Goal: Task Accomplishment & Management: Manage account settings

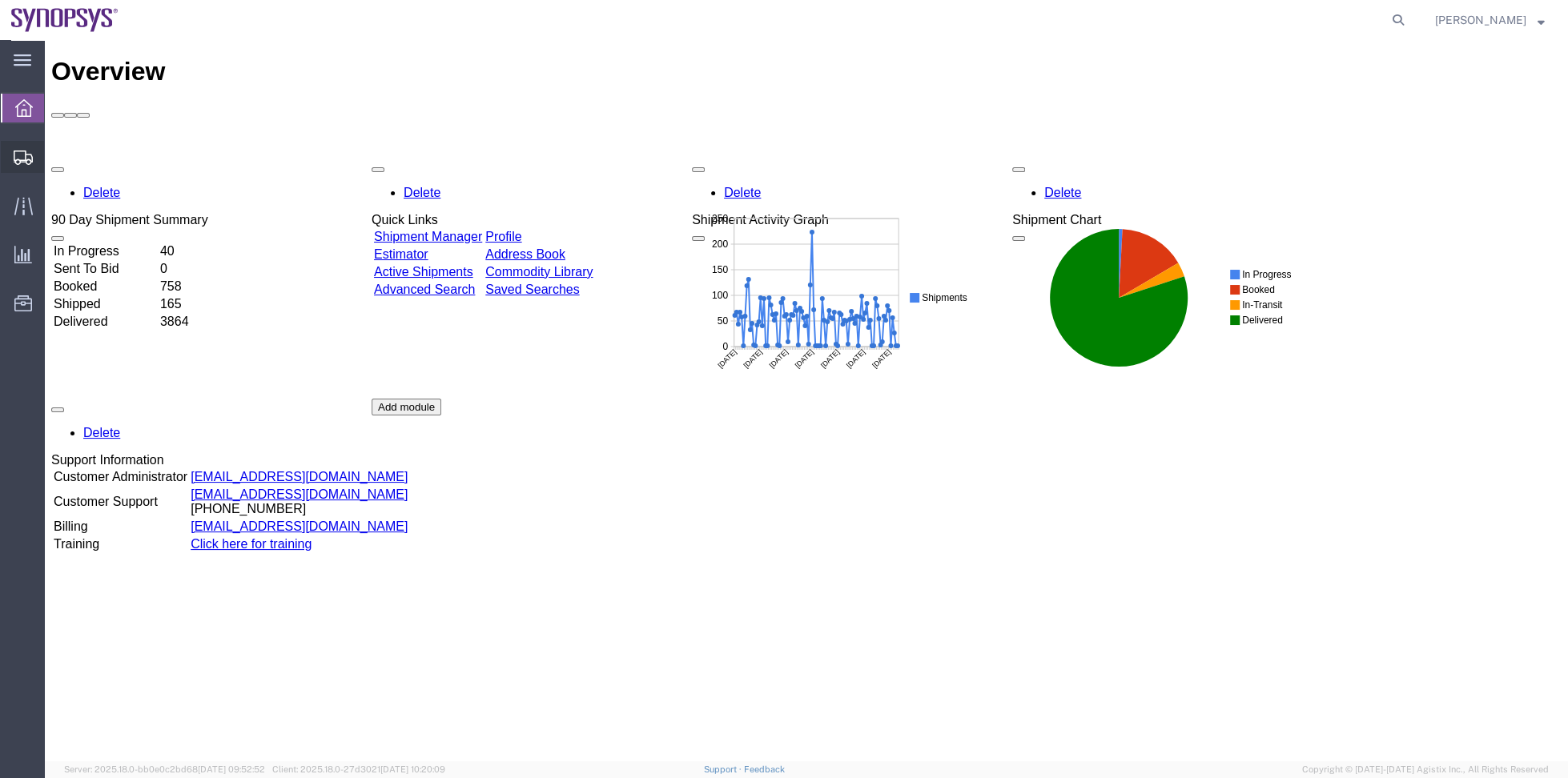
click at [0, 0] on span "Shipment Manager" at bounding box center [0, 0] width 0 height 0
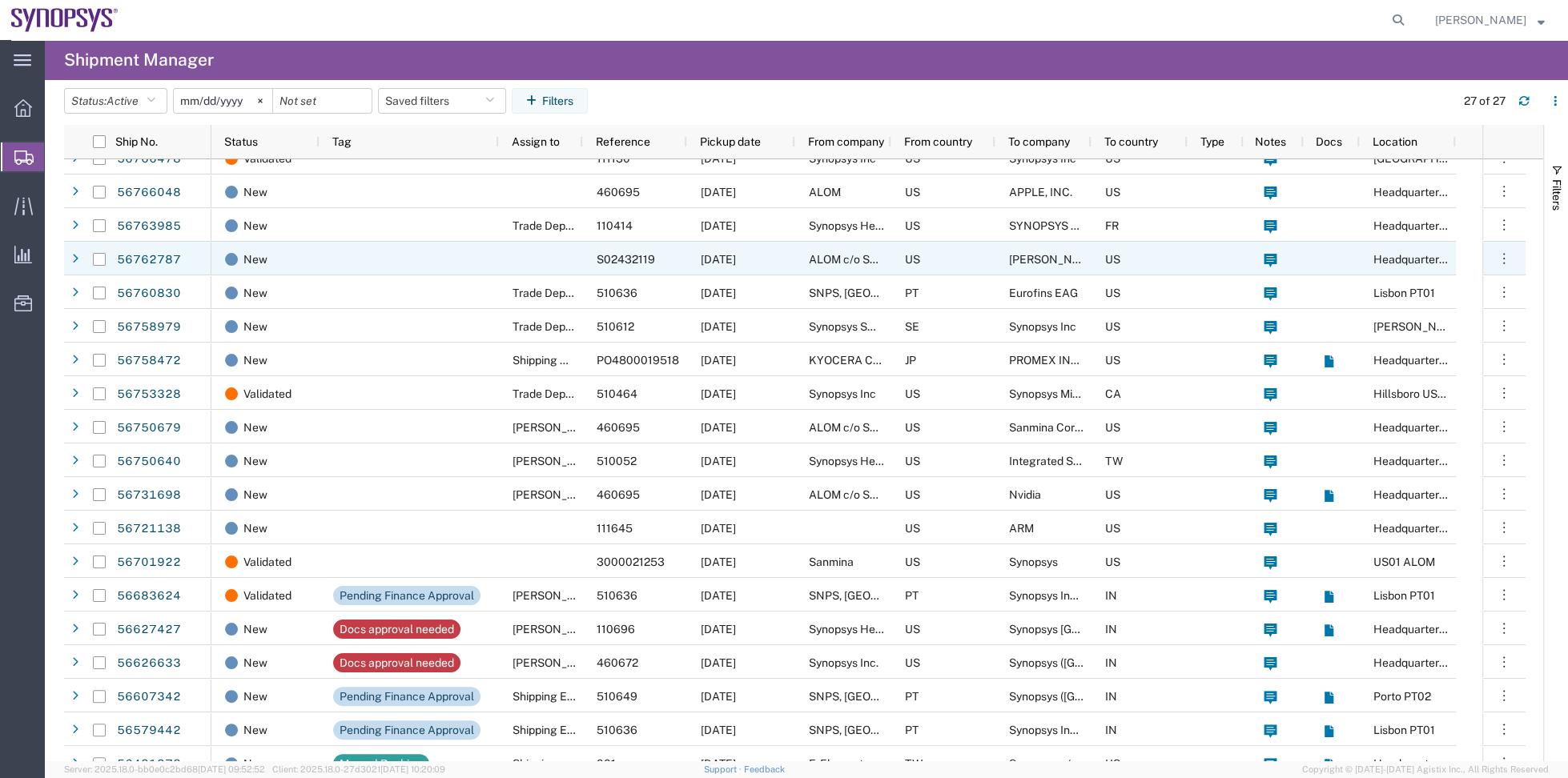
scroll to position [119, 0]
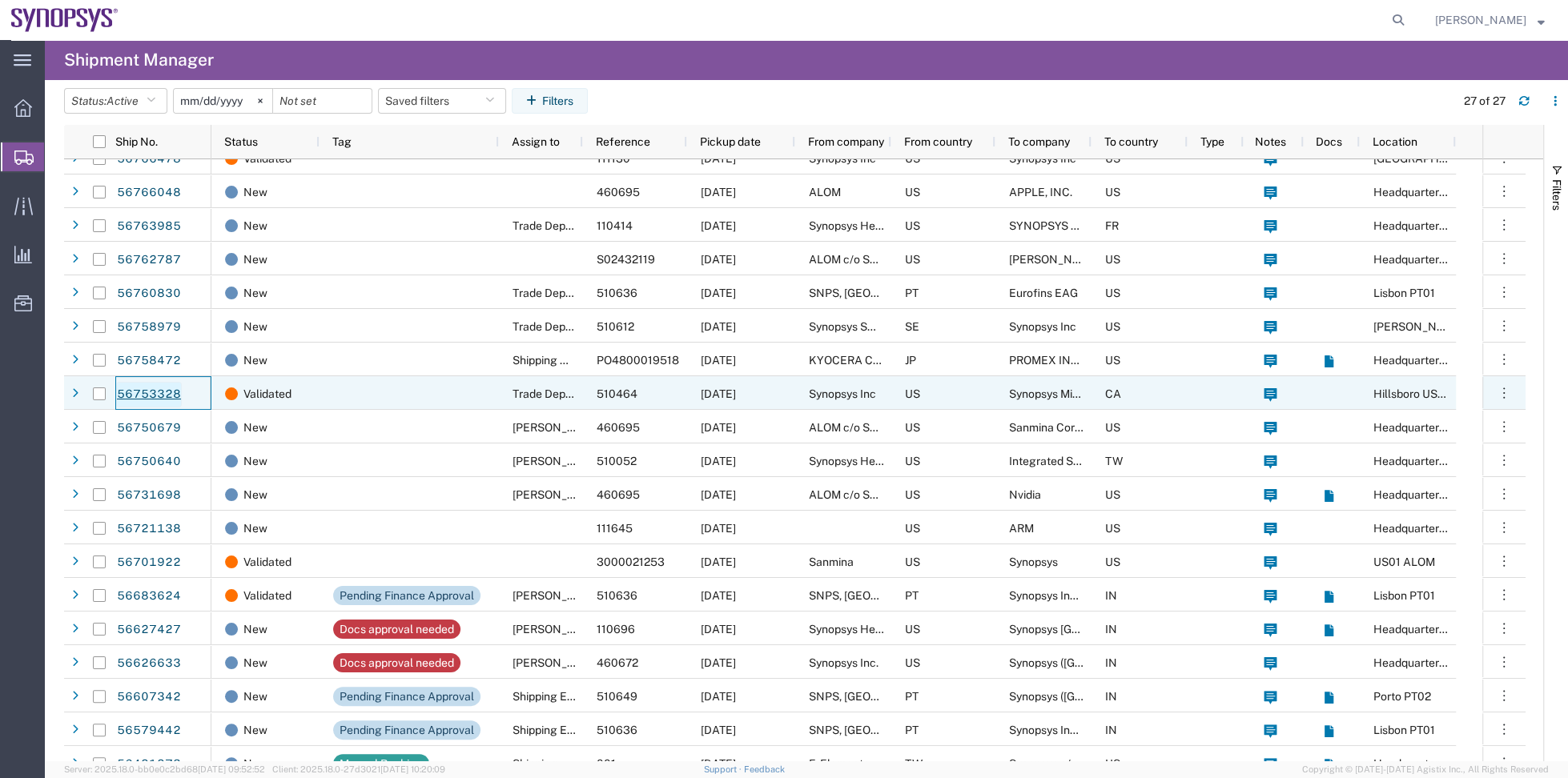
click at [163, 386] on link "56753328" at bounding box center [148, 394] width 66 height 26
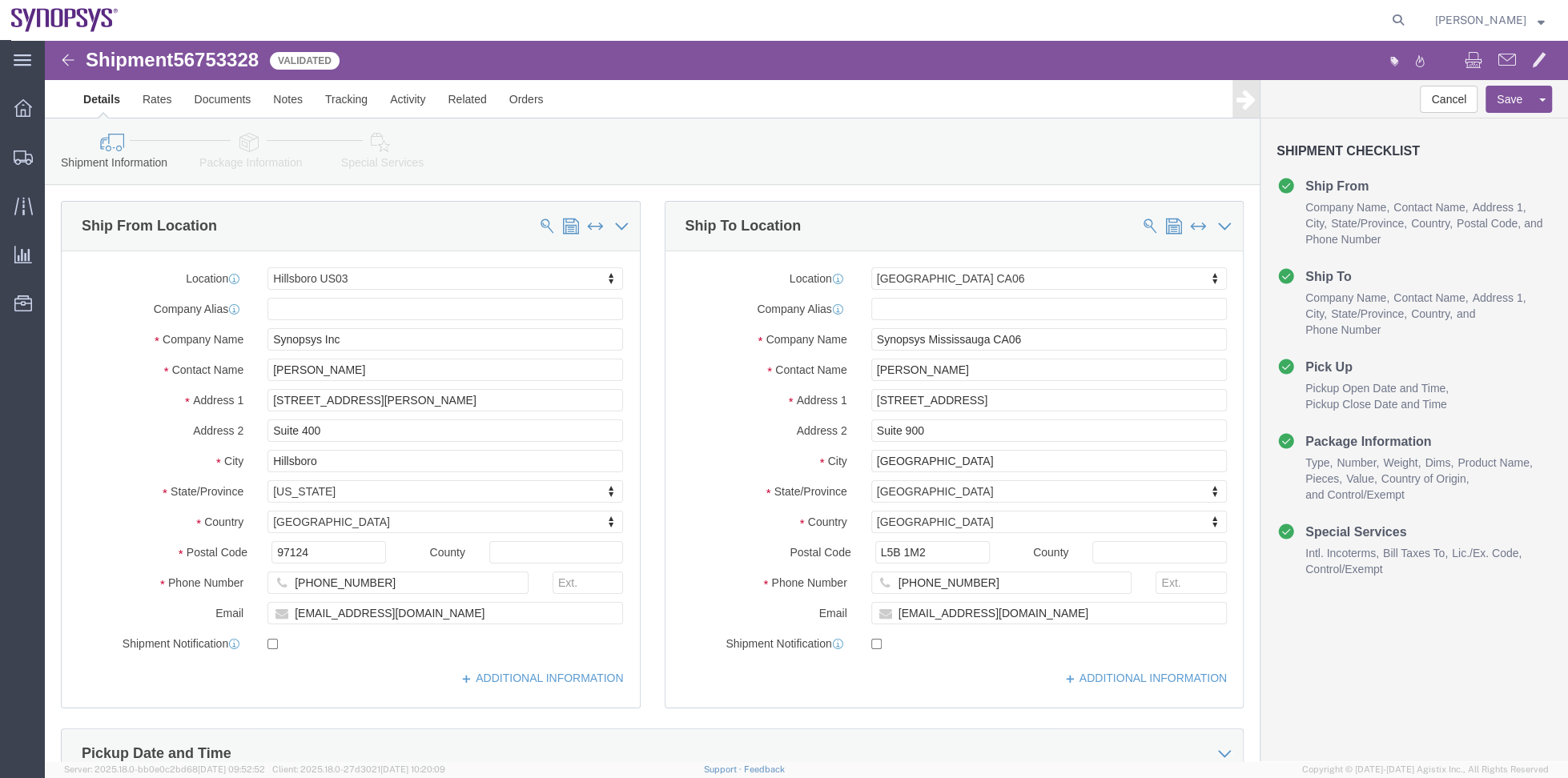
select select "63190"
select select "63078"
click icon
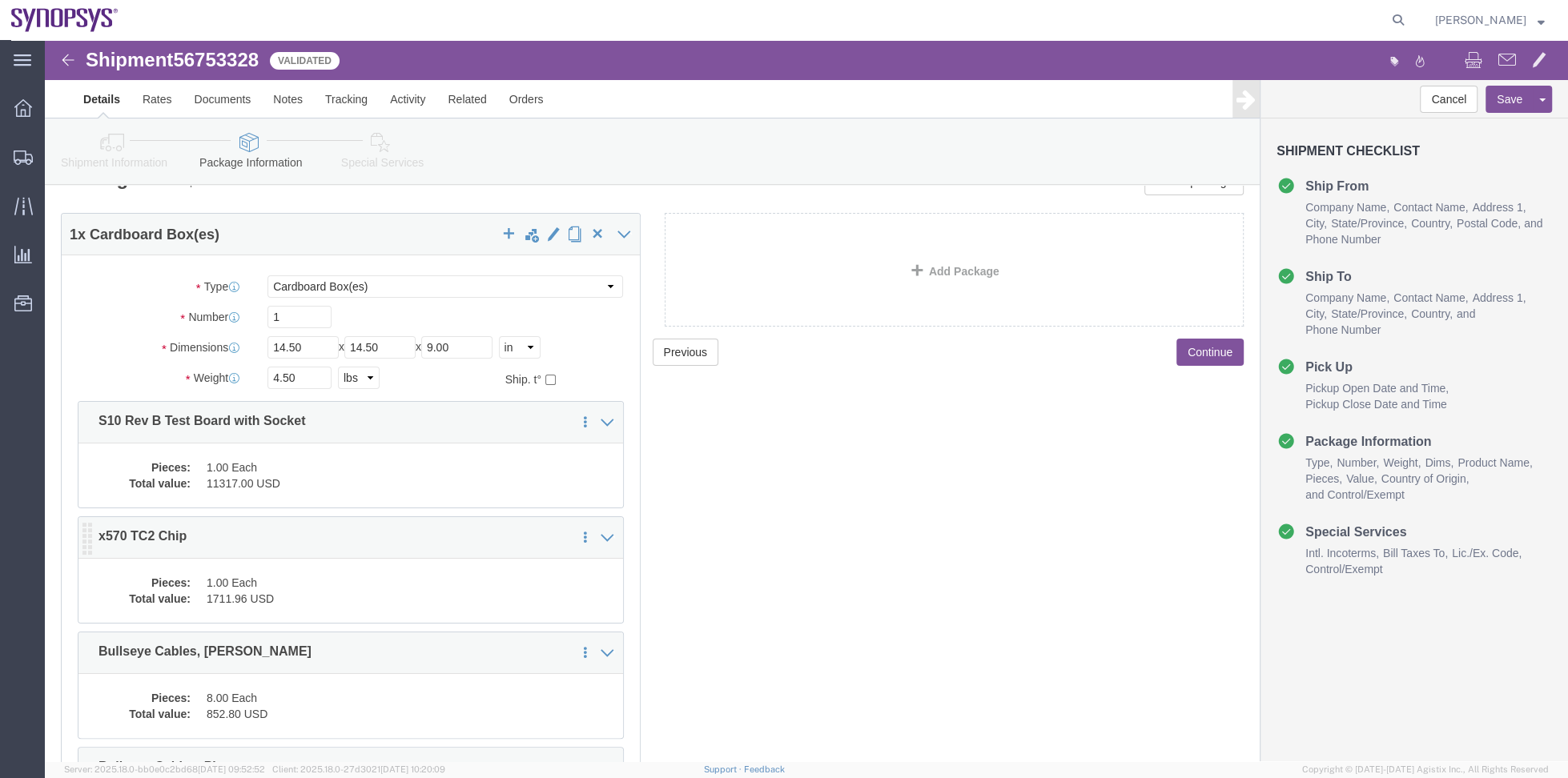
scroll to position [119, 0]
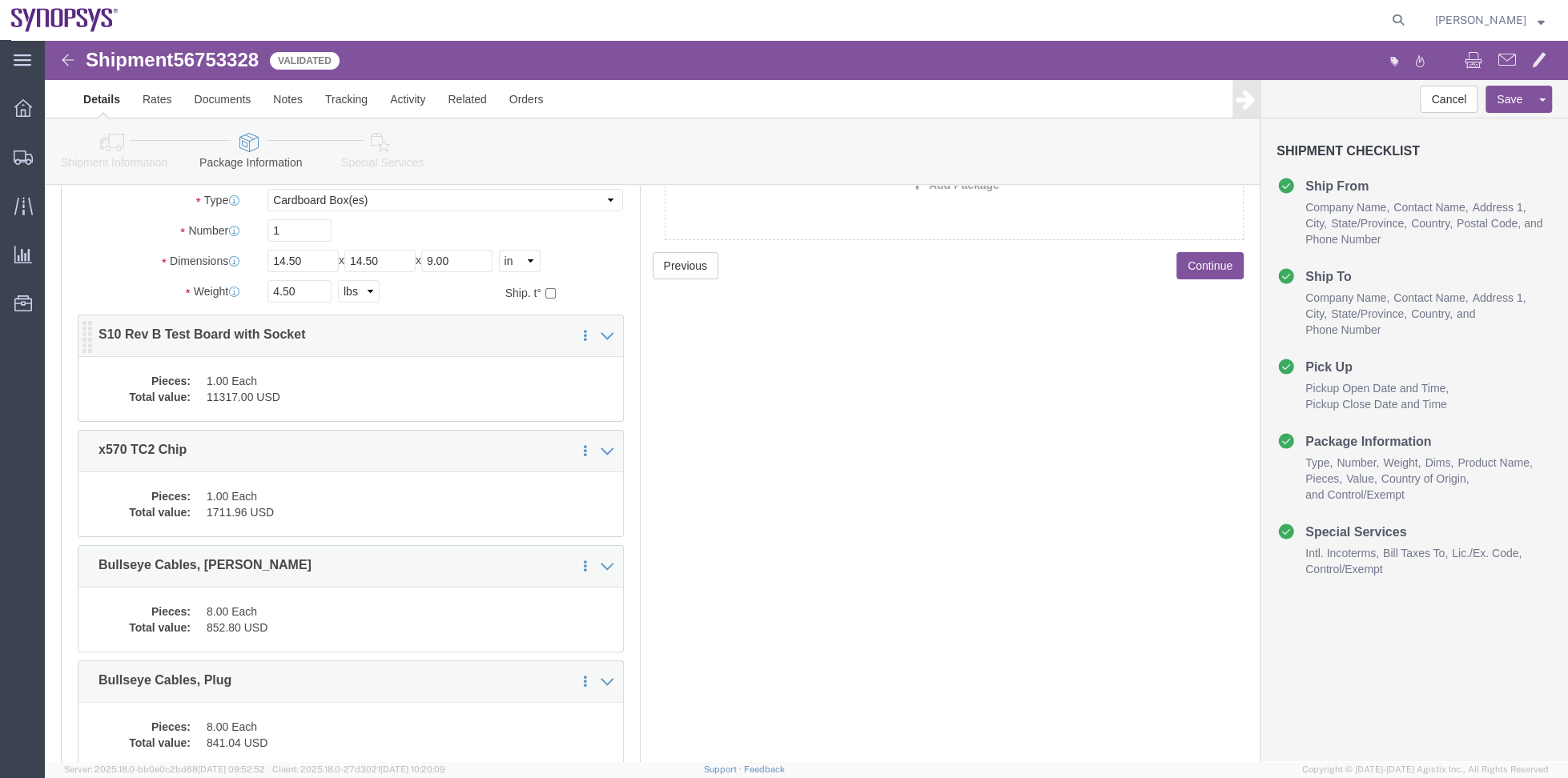
click div "Pieces: 1.00 Each Total value: 11317.00 USD"
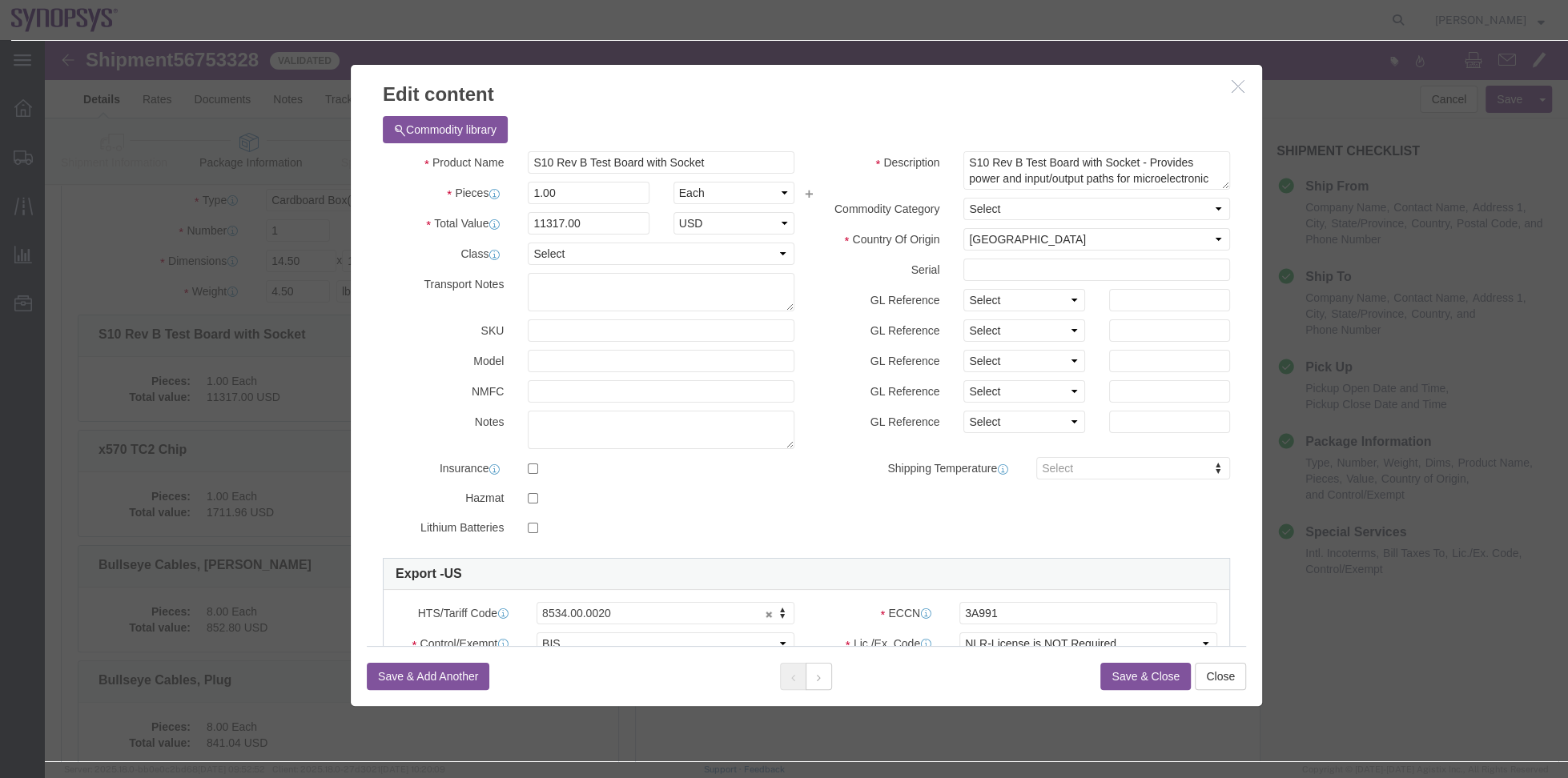
click icon "button"
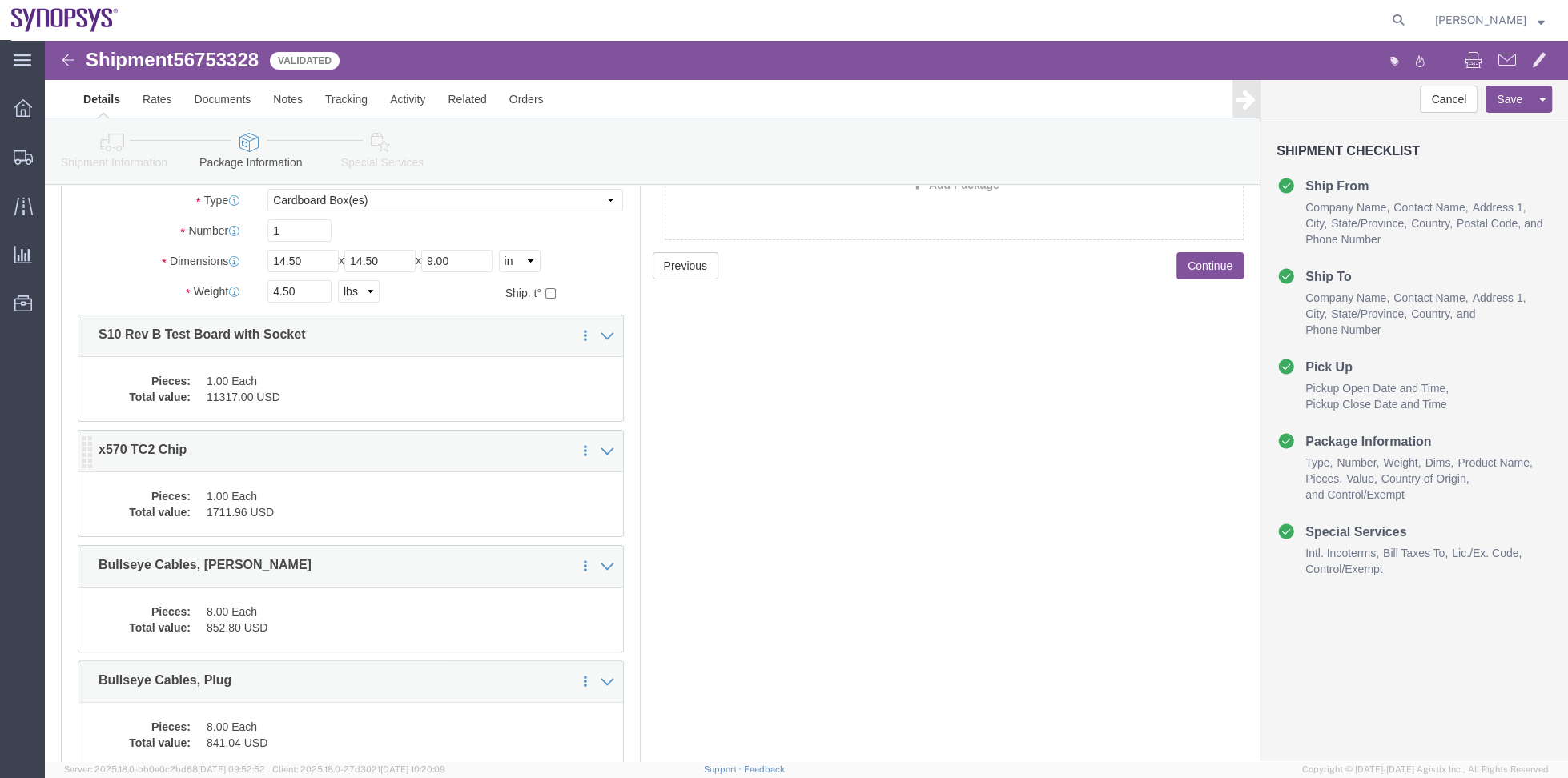
click dd "1.00 Each"
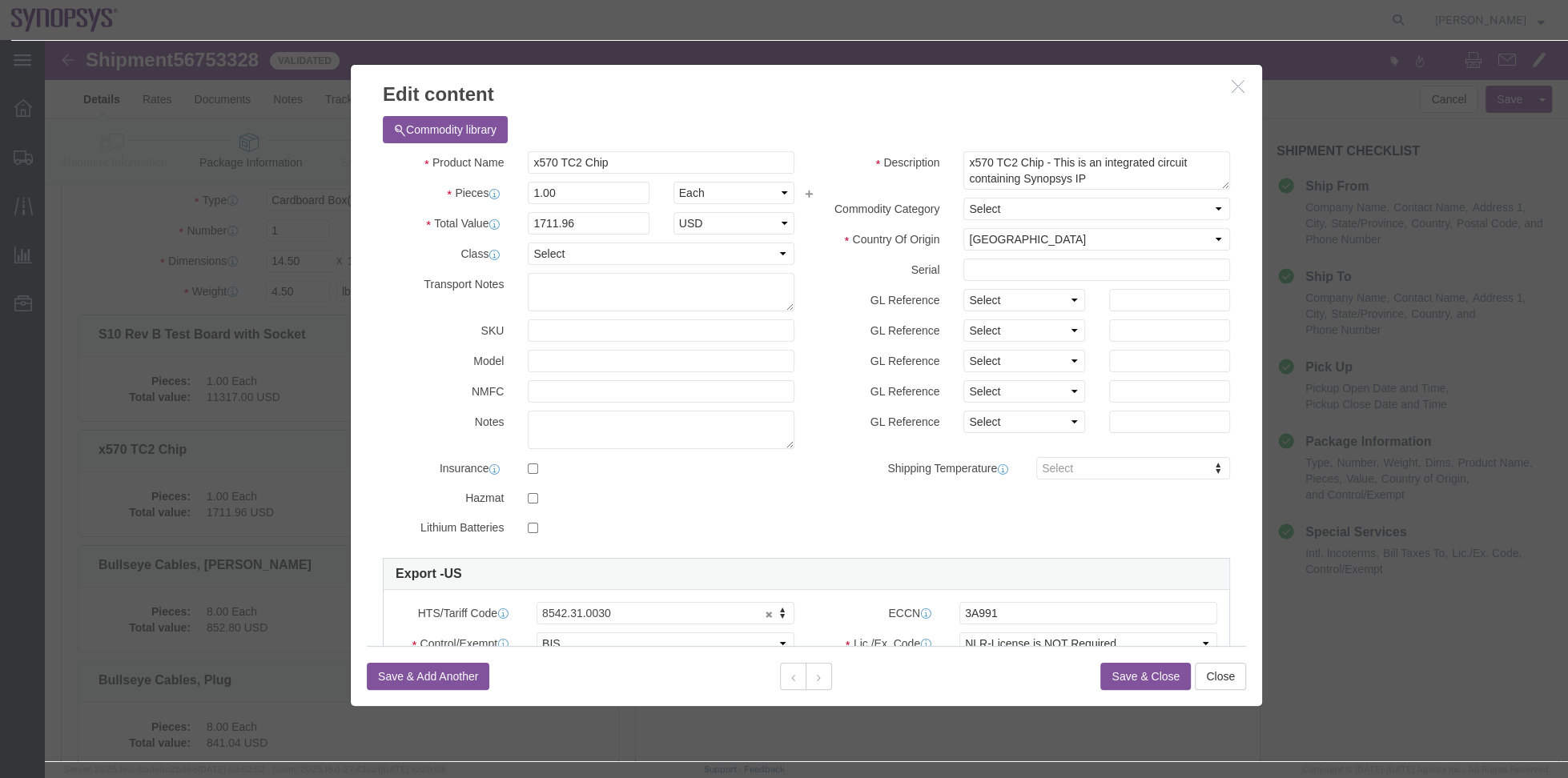
click button "button"
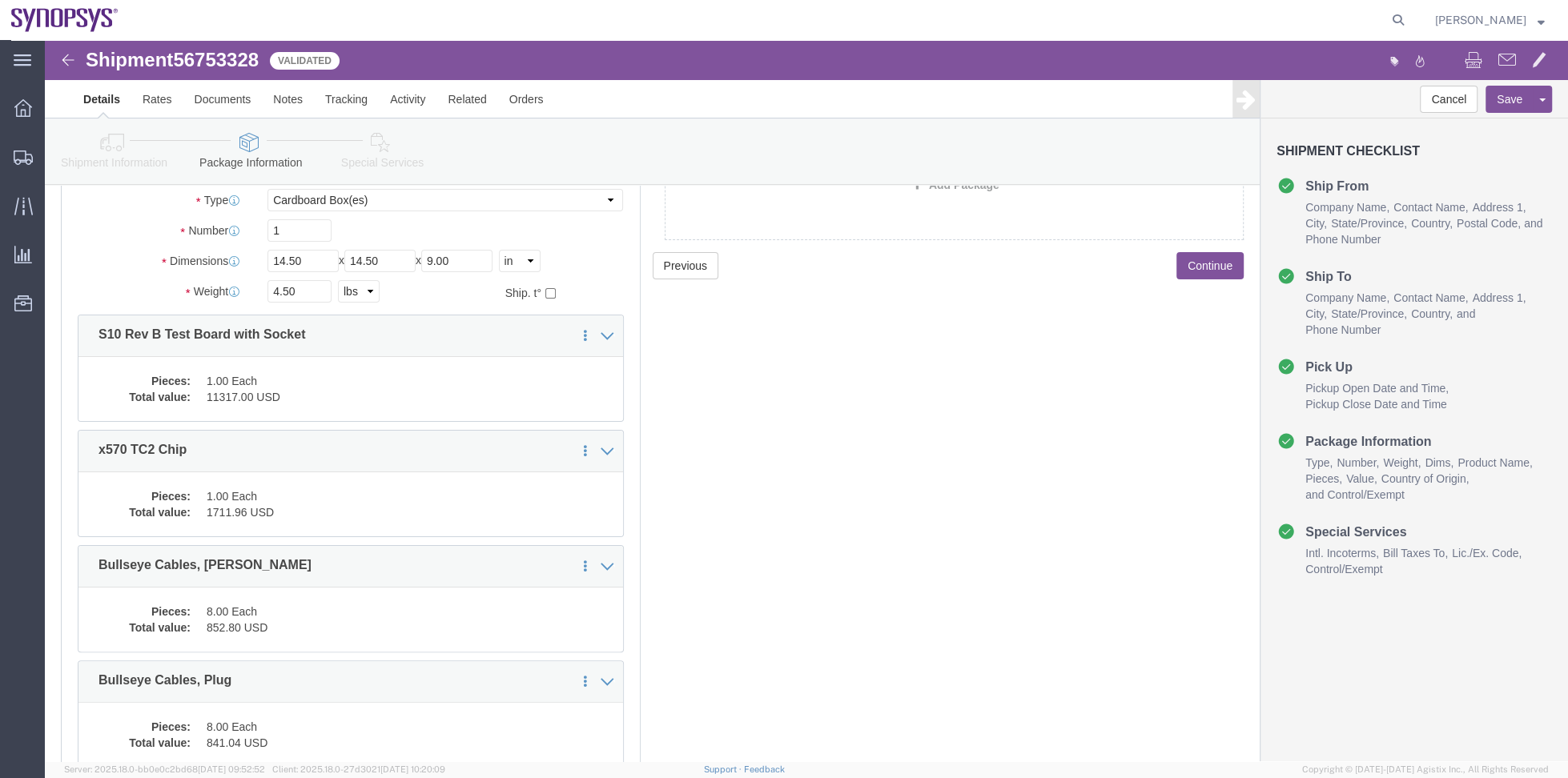
click dd "8.00 Each"
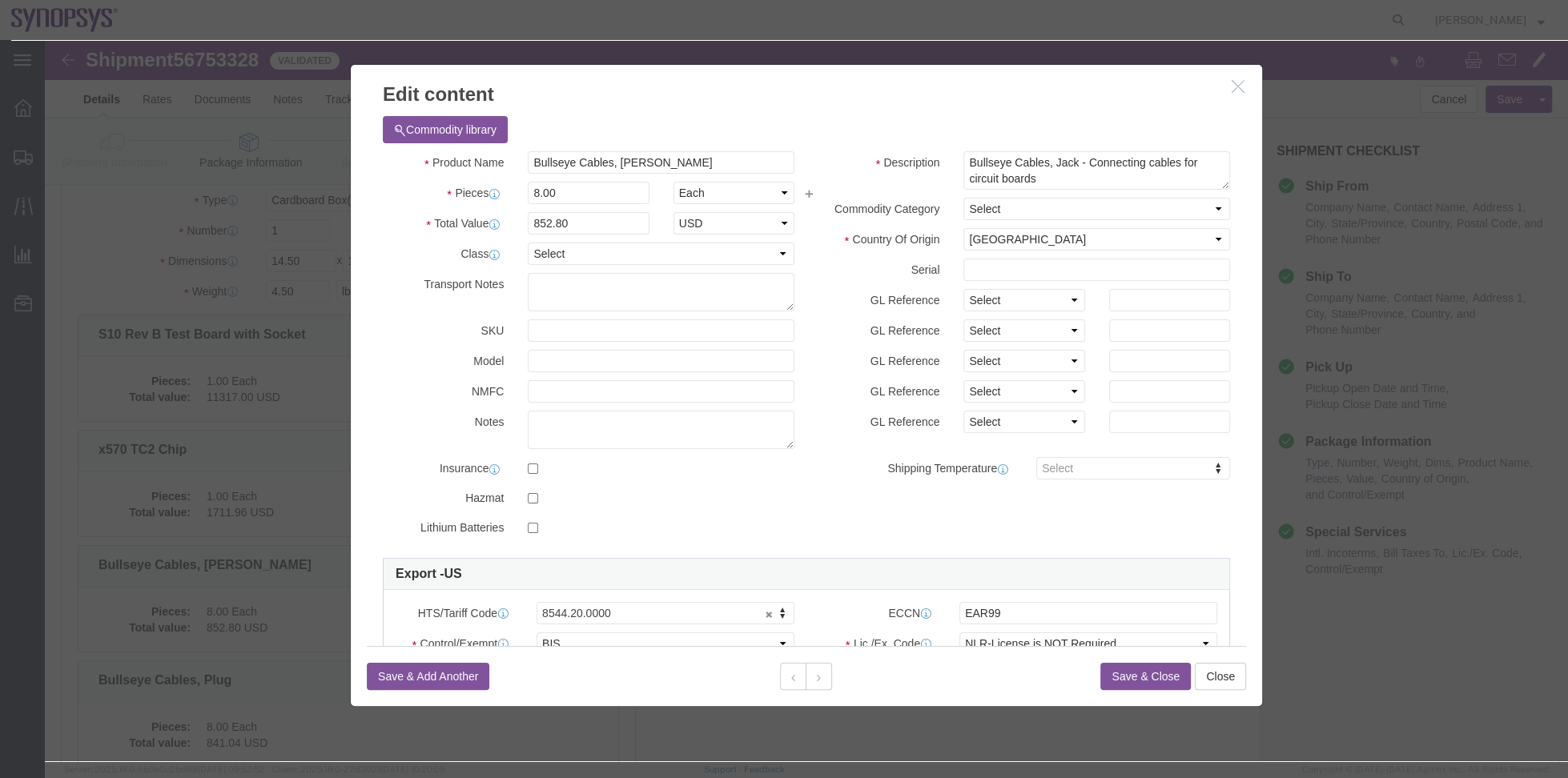
click icon "button"
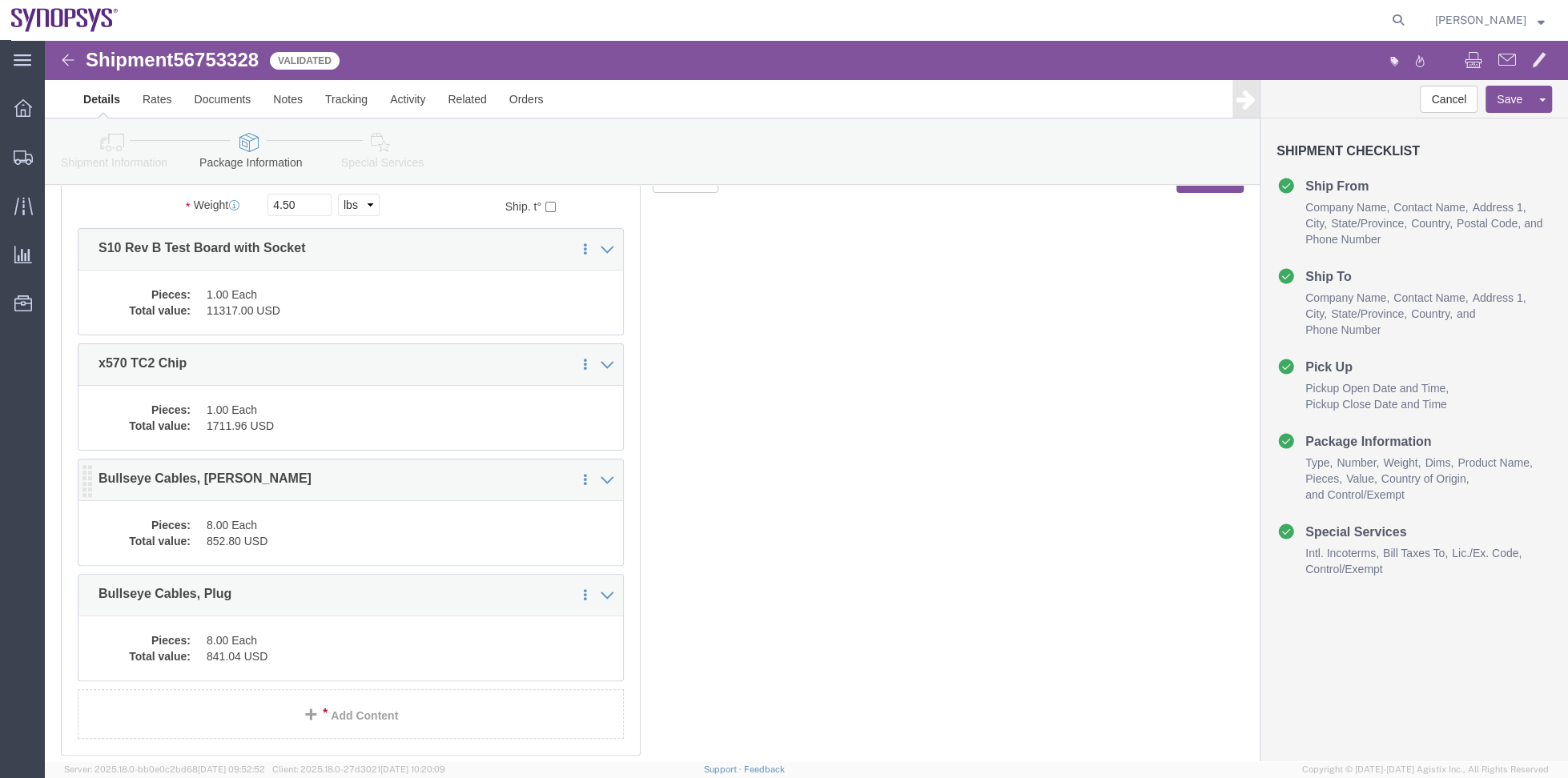
scroll to position [240, 0]
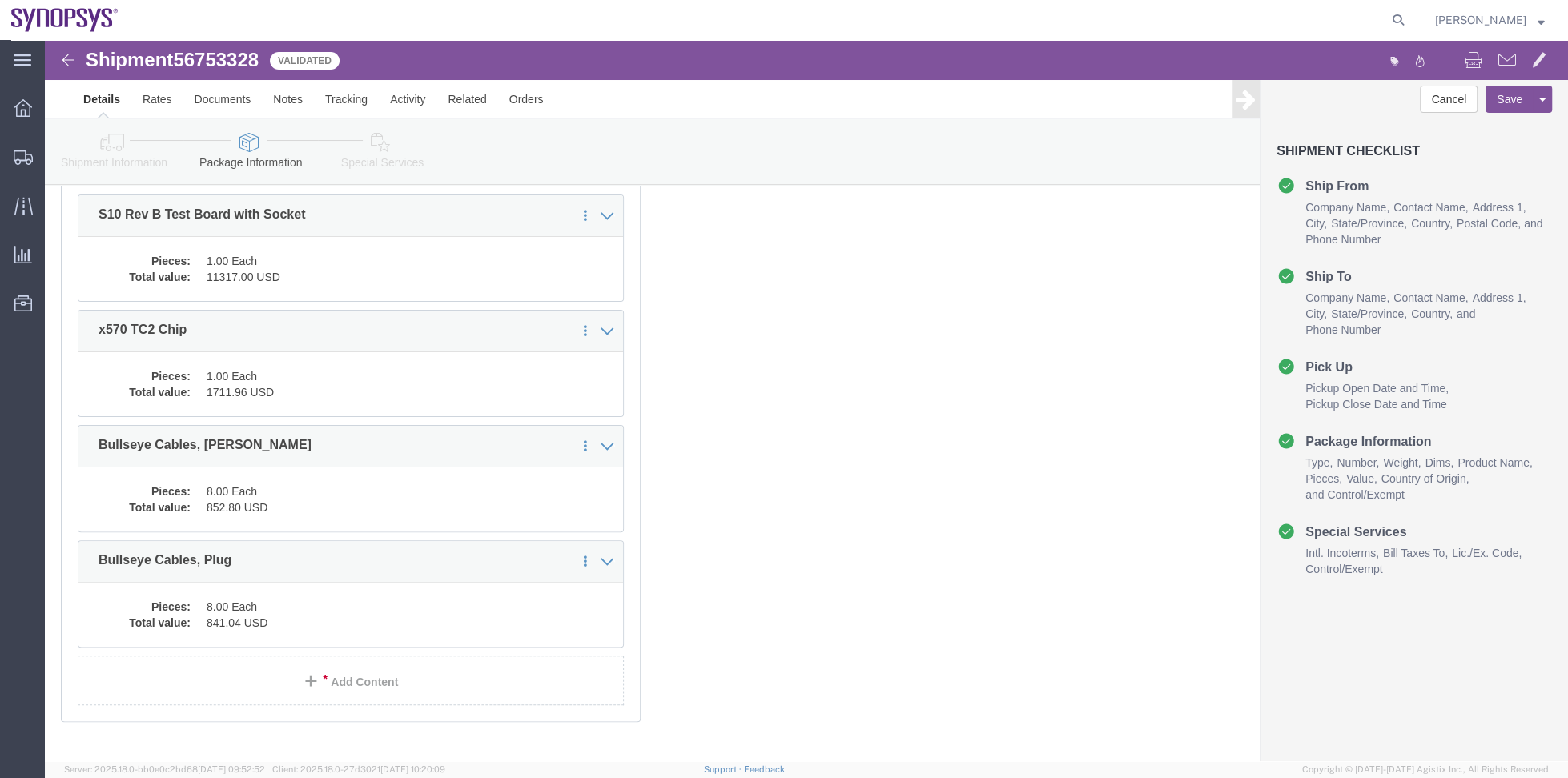
click div "Pieces: 8.00 Each Total value: 841.04 USD"
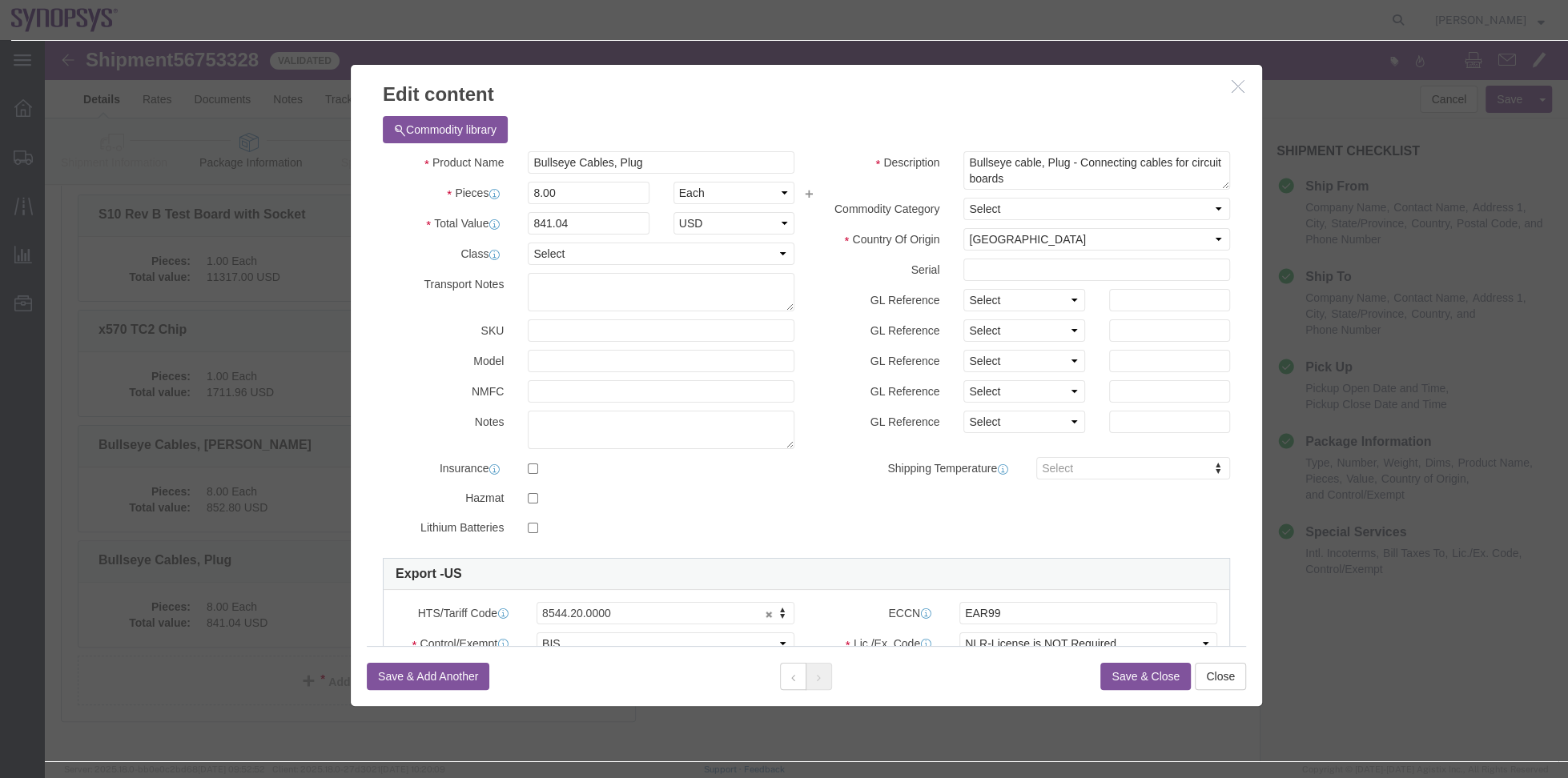
click icon "button"
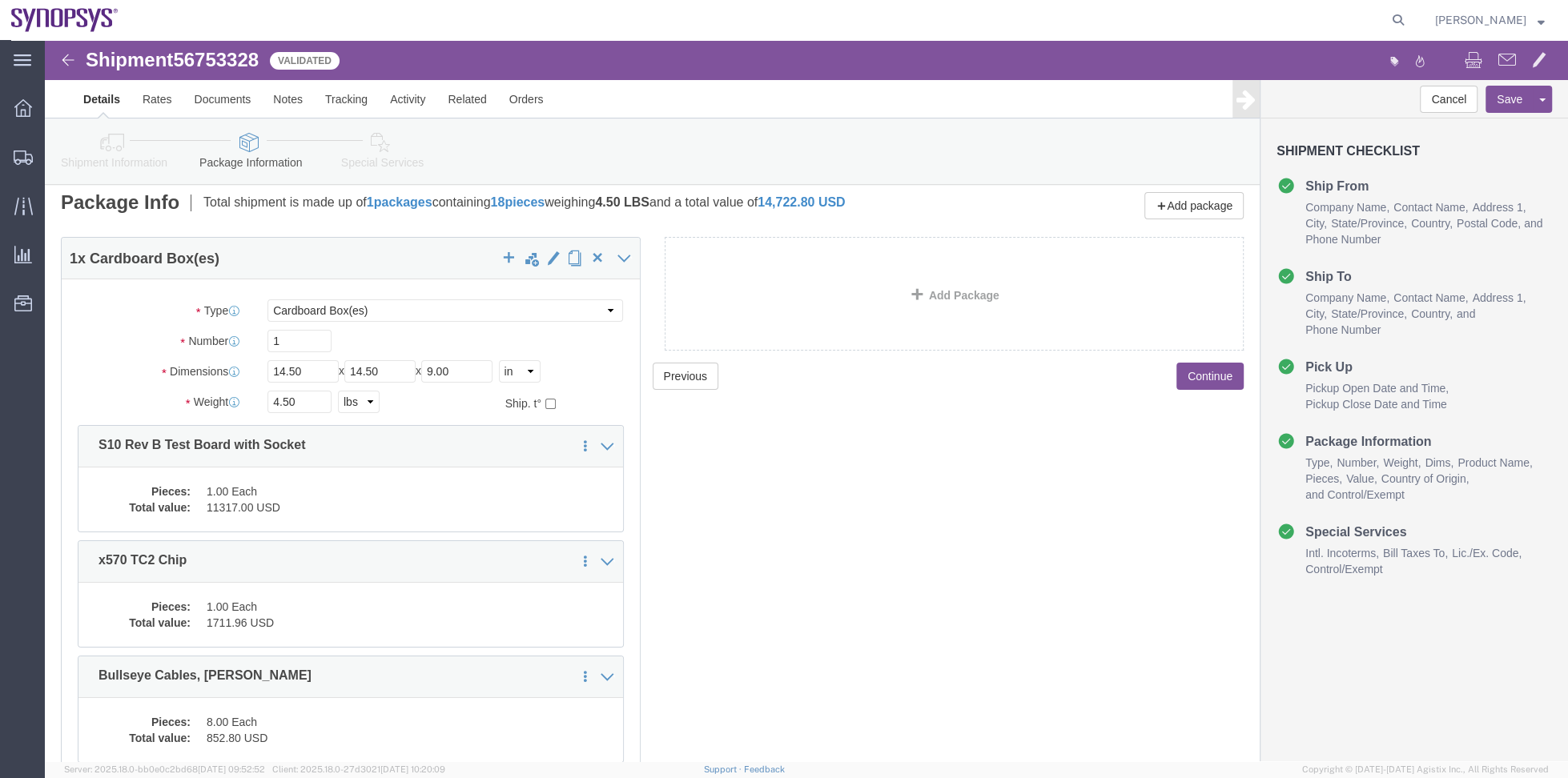
scroll to position [0, 0]
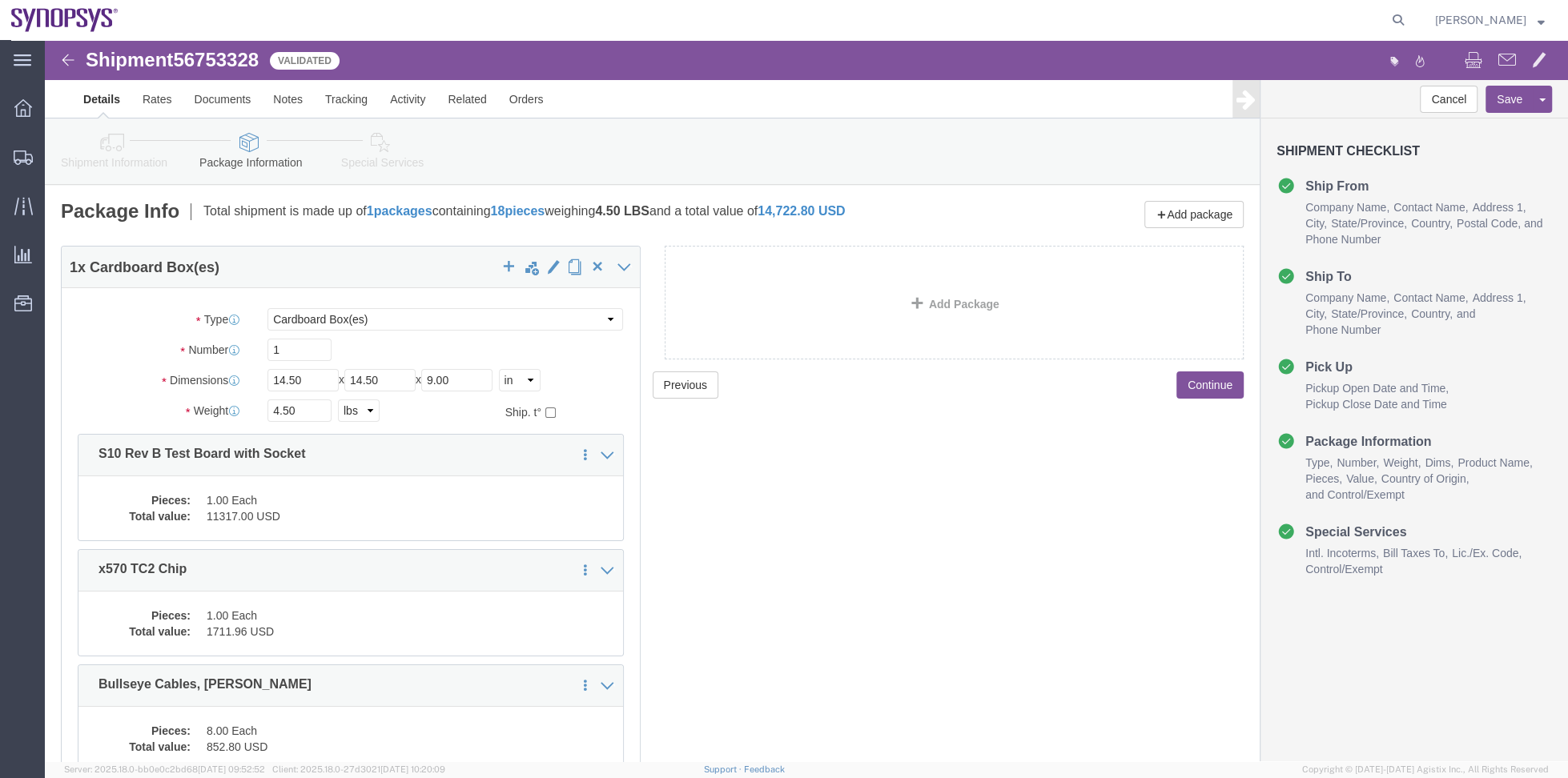
click link "Assign To"
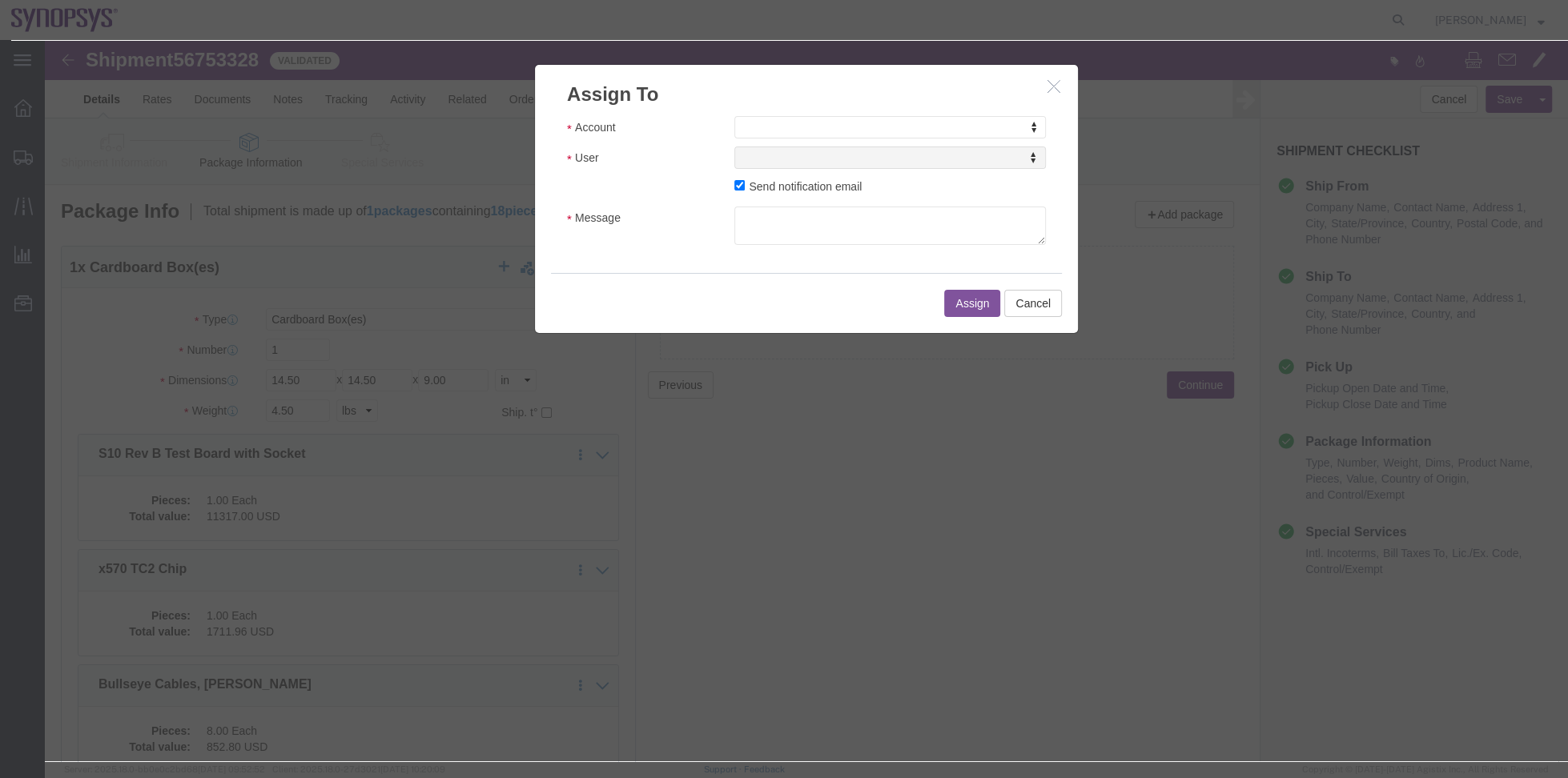
click div "Account Account Account Sanmina Synopsys User User User Send notification email…"
select select "117156"
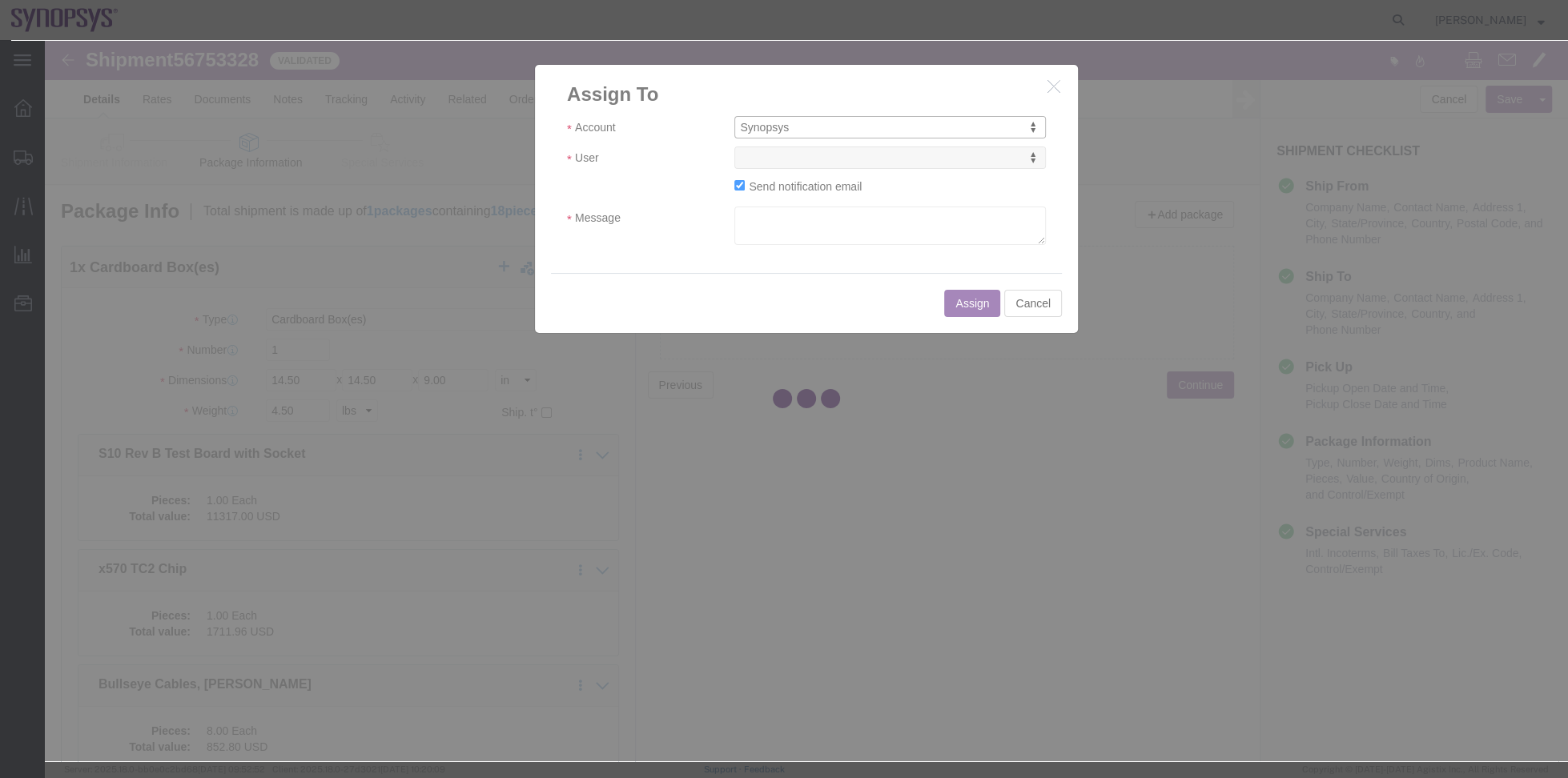
click at [836, 156] on div at bounding box center [806, 400] width 1523 height 721
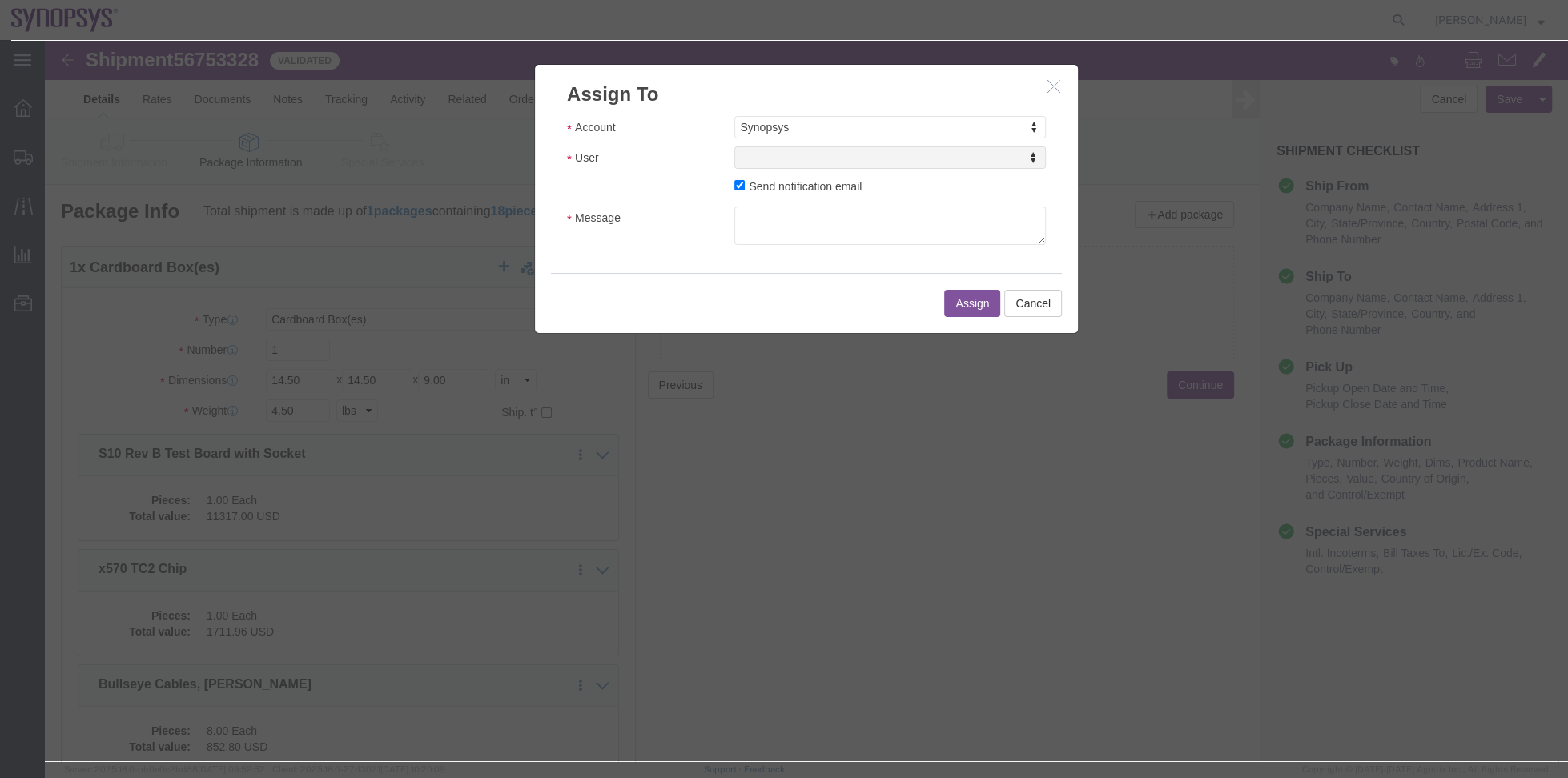
select select
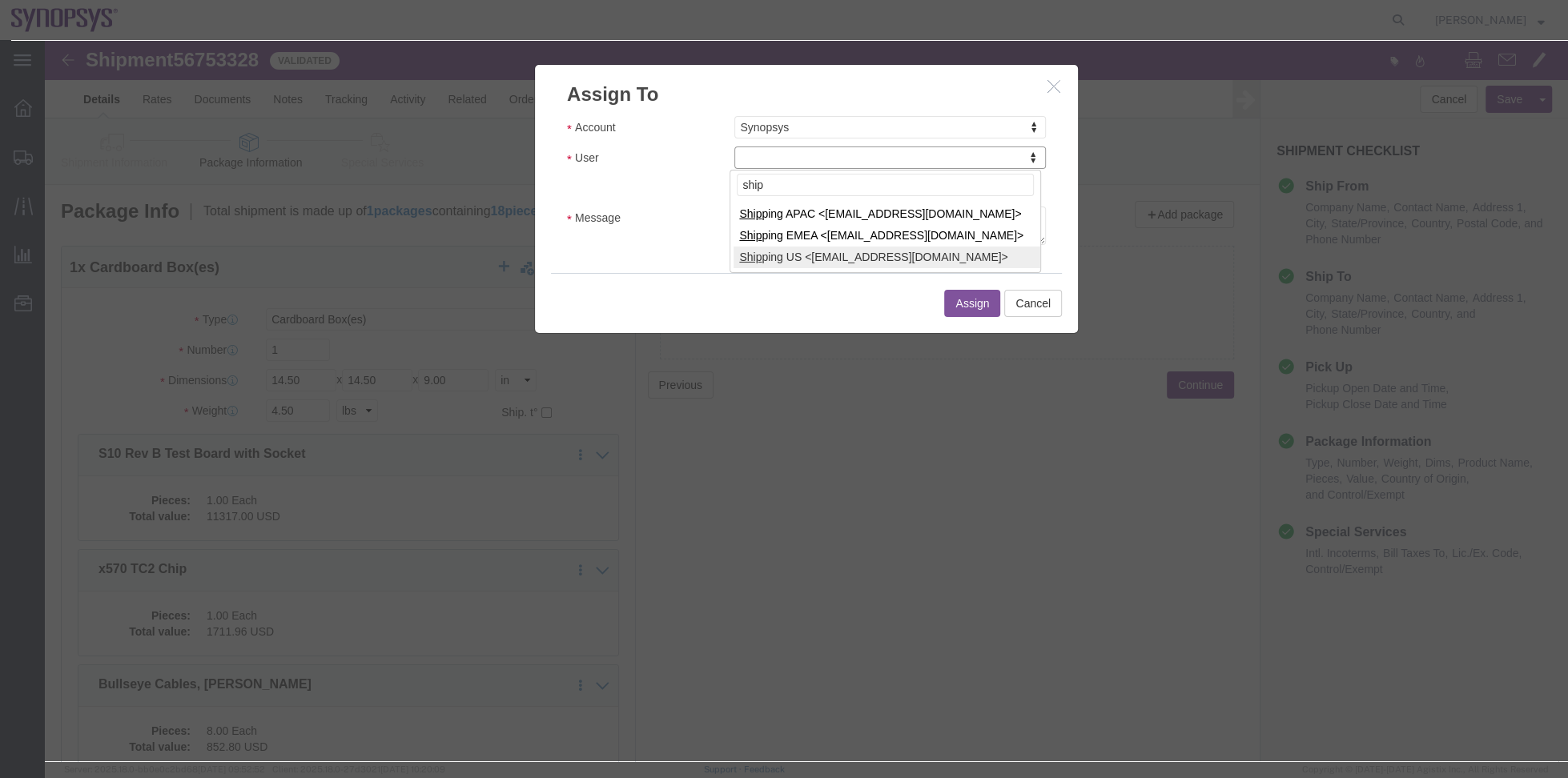
type input "ship"
select select "100122"
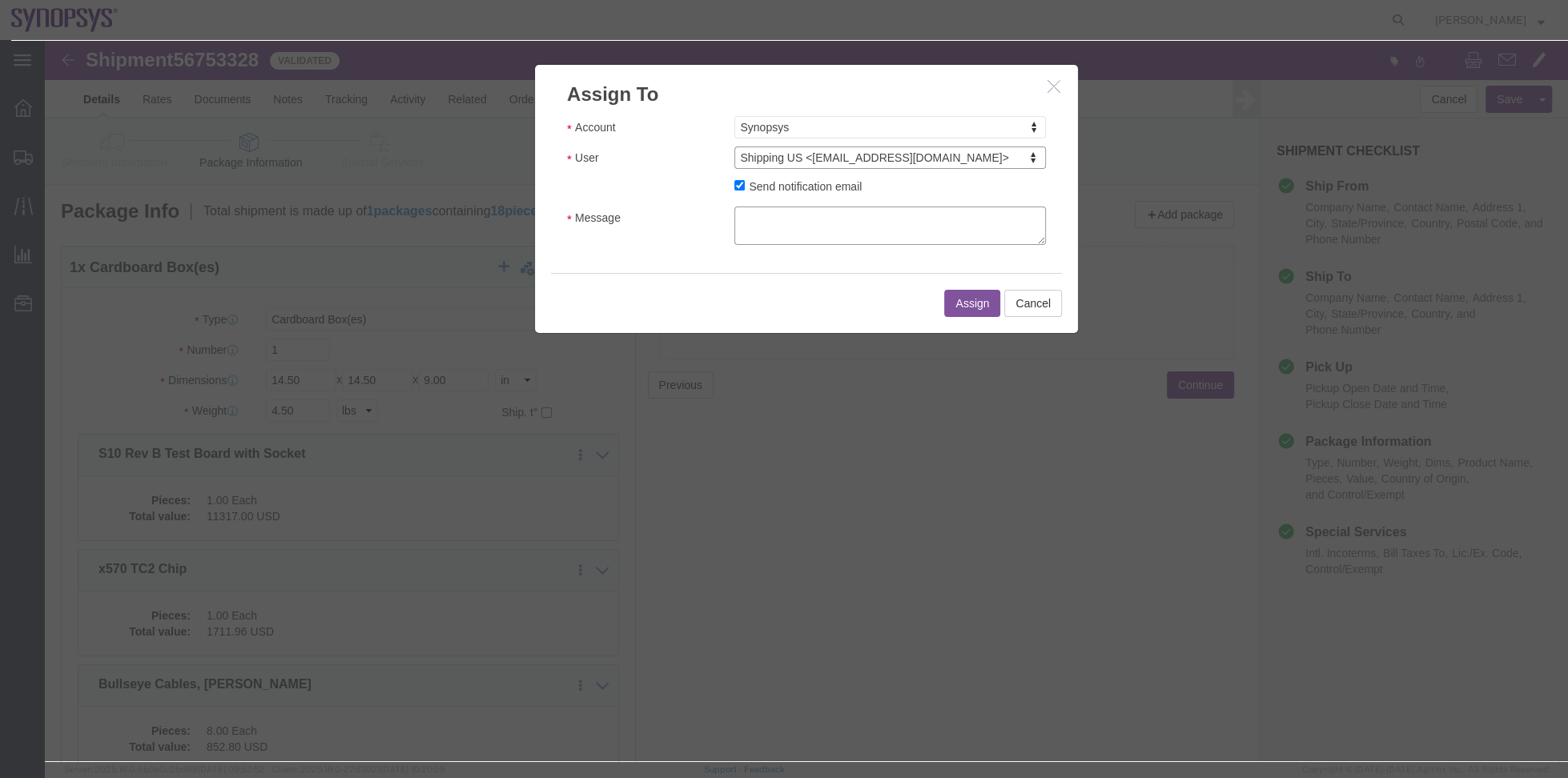
click textarea "Message"
type textarea "a"
click button "Assign"
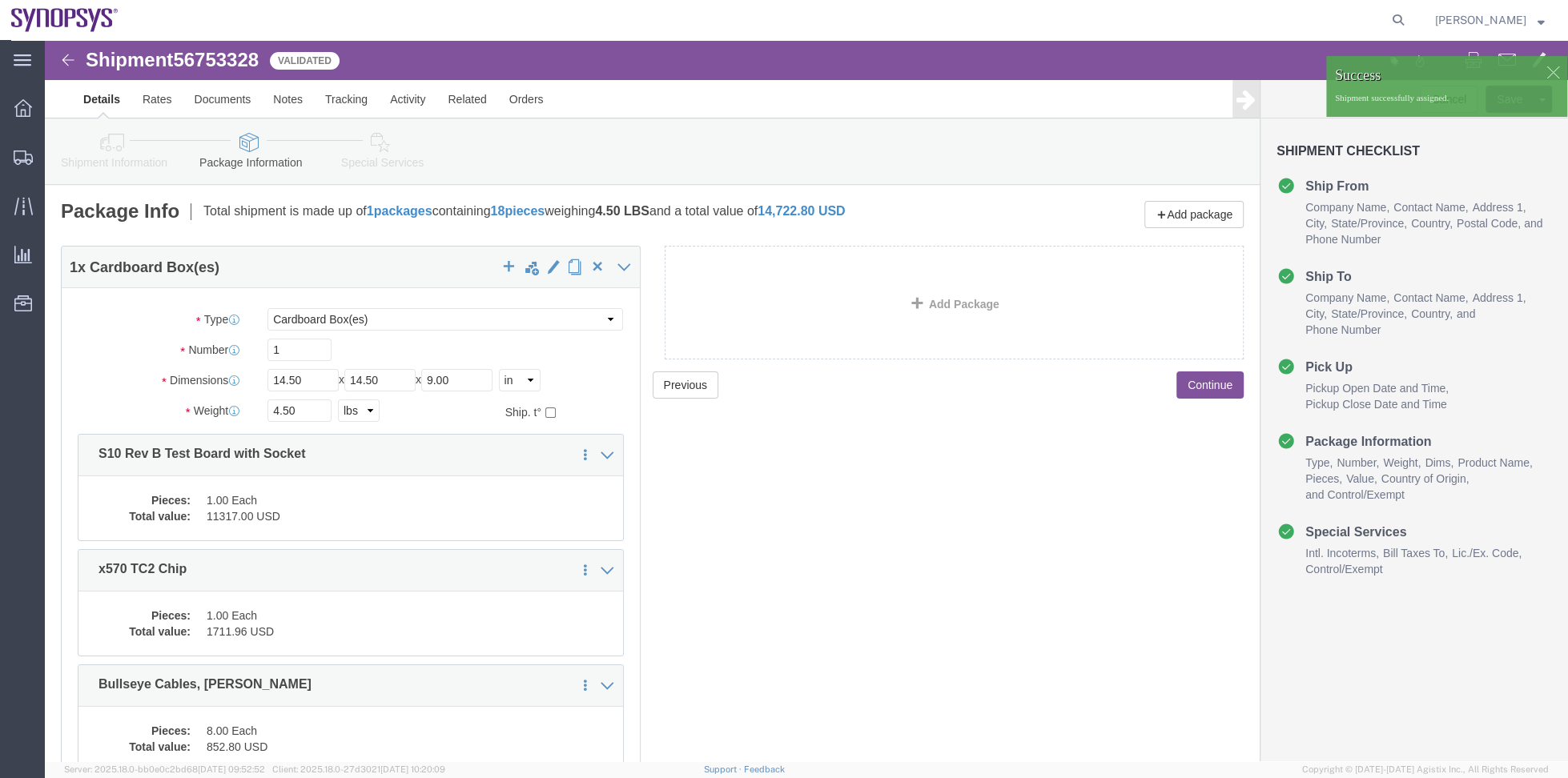
click link "Shipment Information"
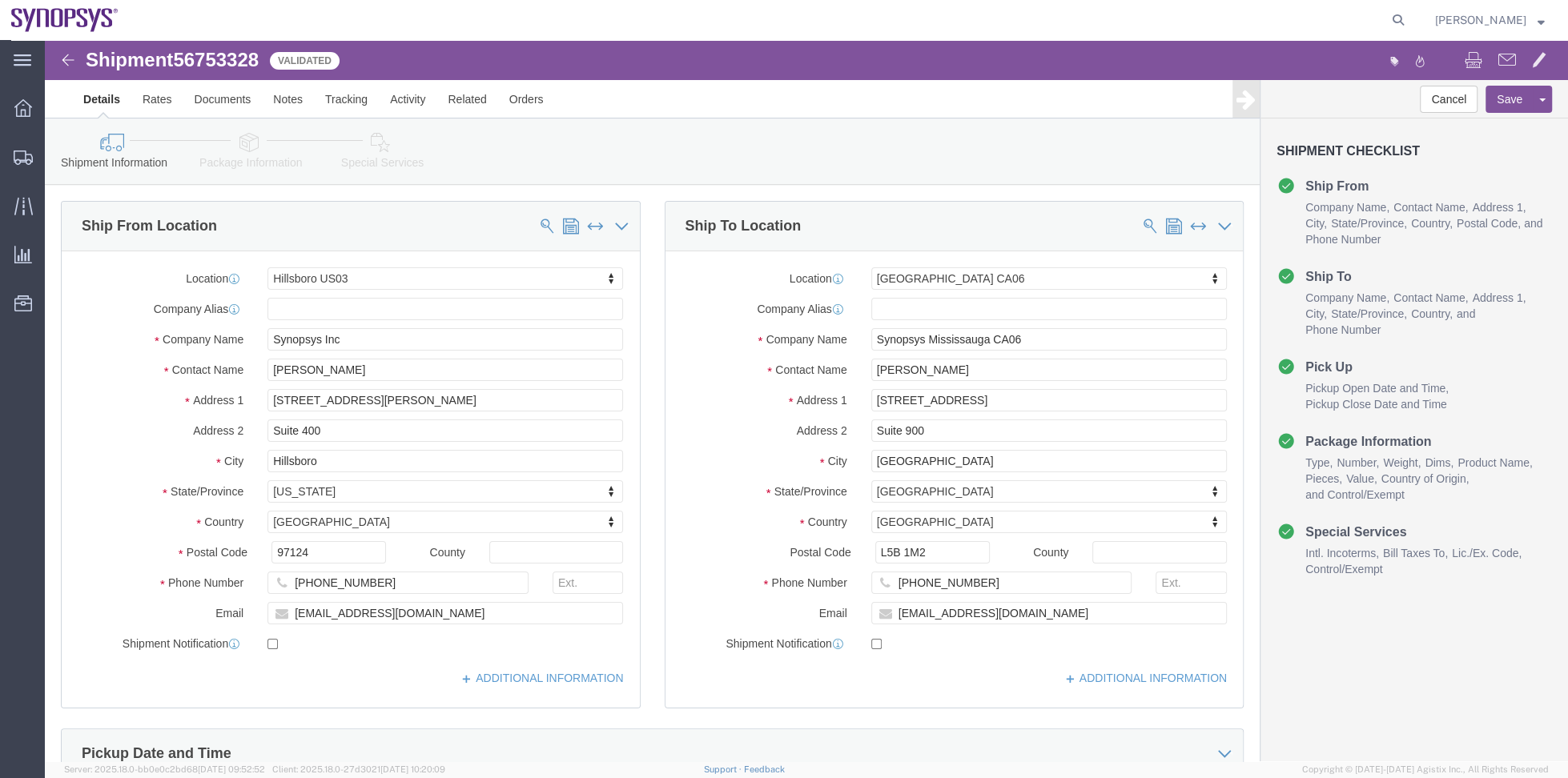
click div "Shipment Information Package Information Special Services"
click icon
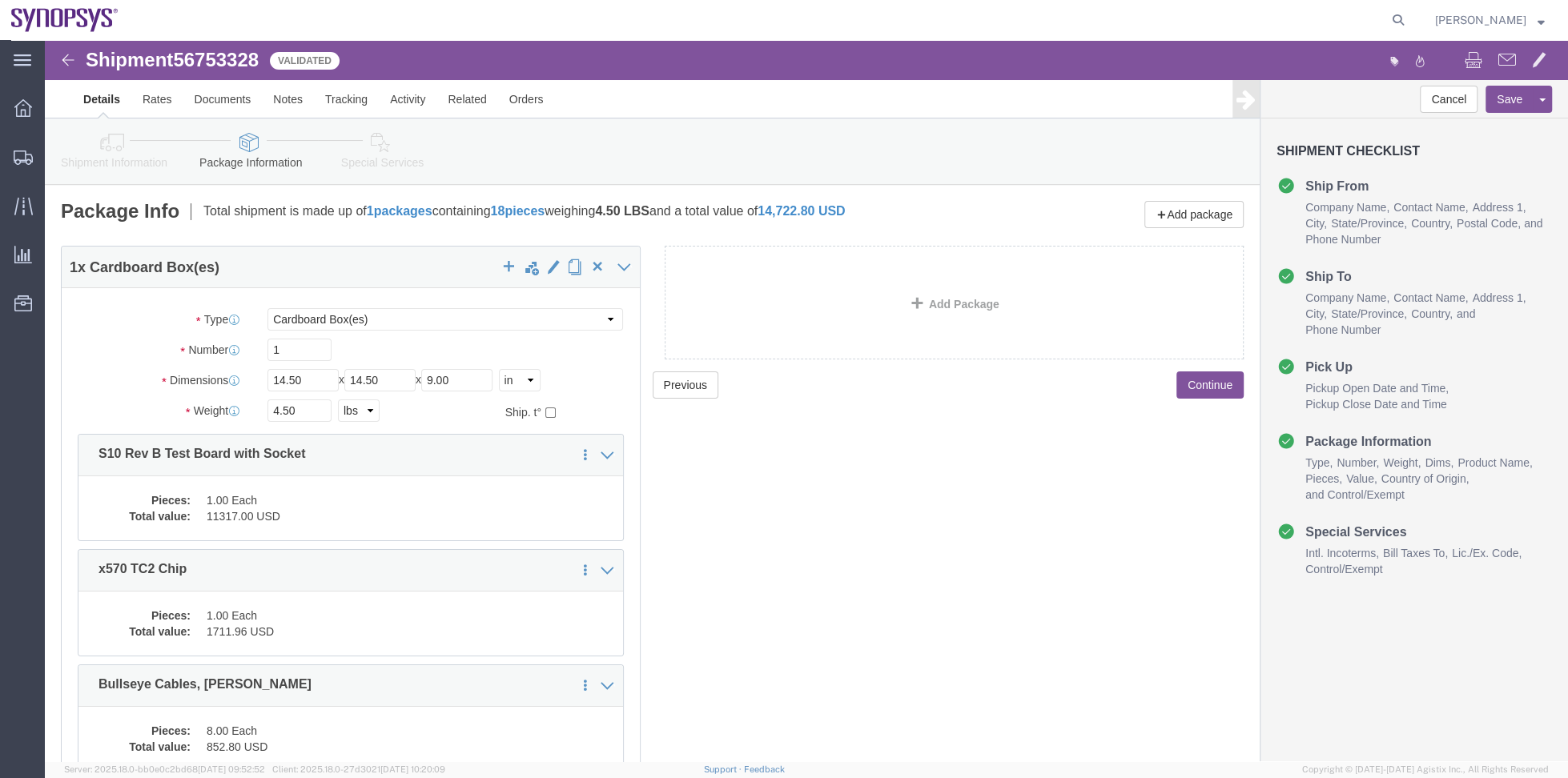
click div "Shipment Information Package Information Special Services"
drag, startPoint x: 95, startPoint y: 176, endPoint x: 135, endPoint y: 188, distance: 41.8
click at [0, 0] on span "Shipment Manager" at bounding box center [0, 0] width 0 height 0
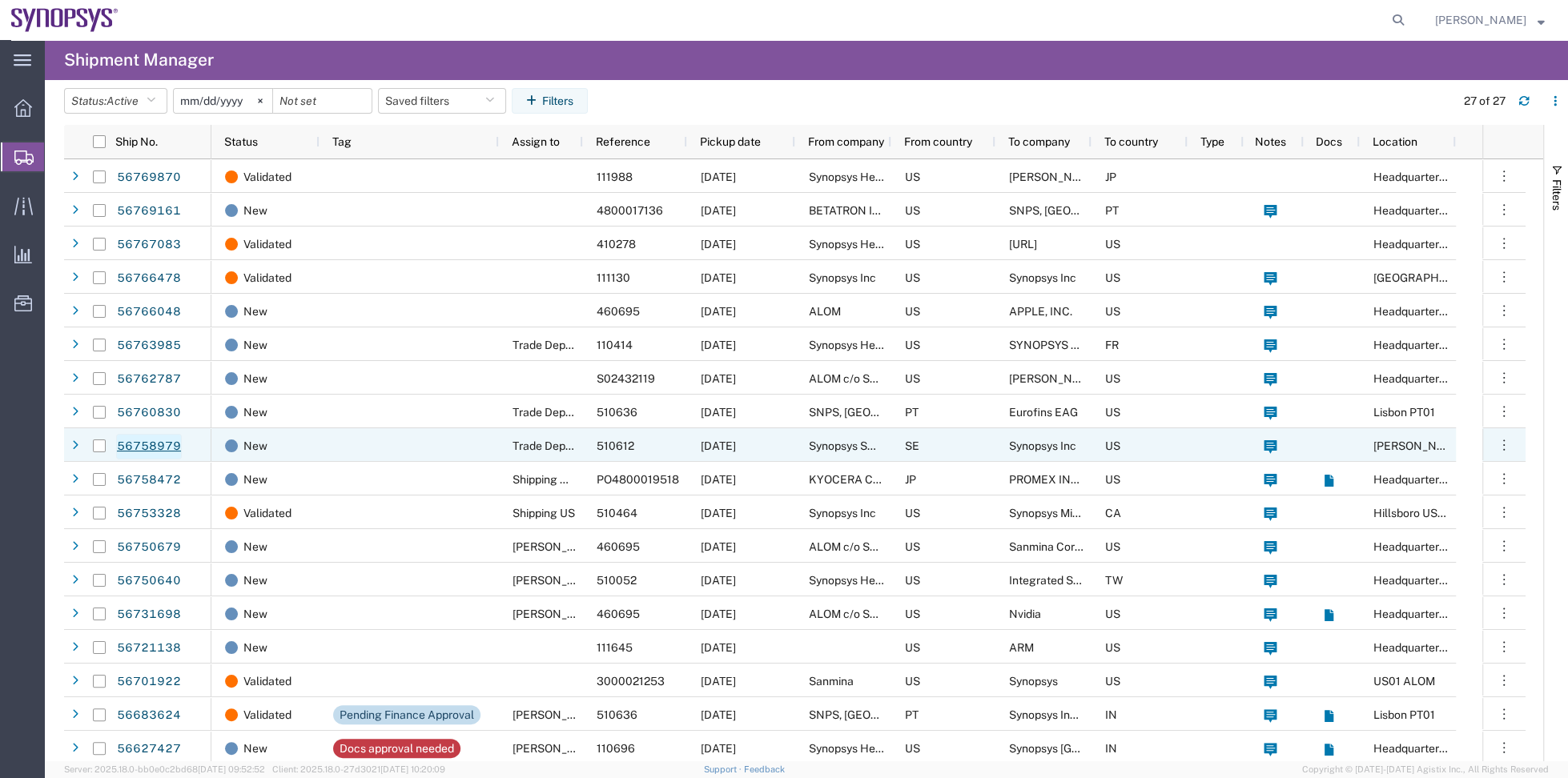
click at [163, 447] on link "56758979" at bounding box center [148, 446] width 66 height 26
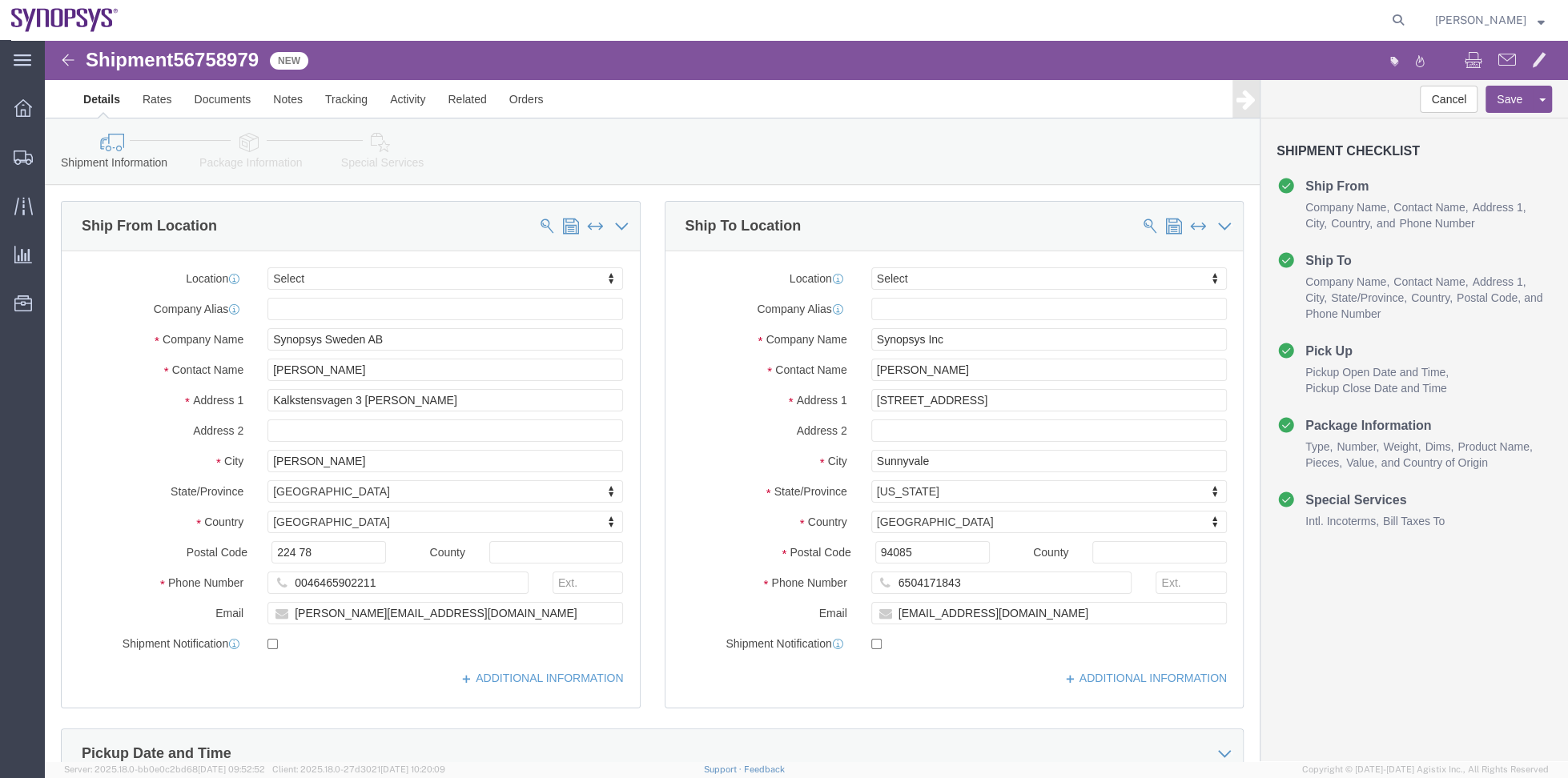
select select
click link "Package Information"
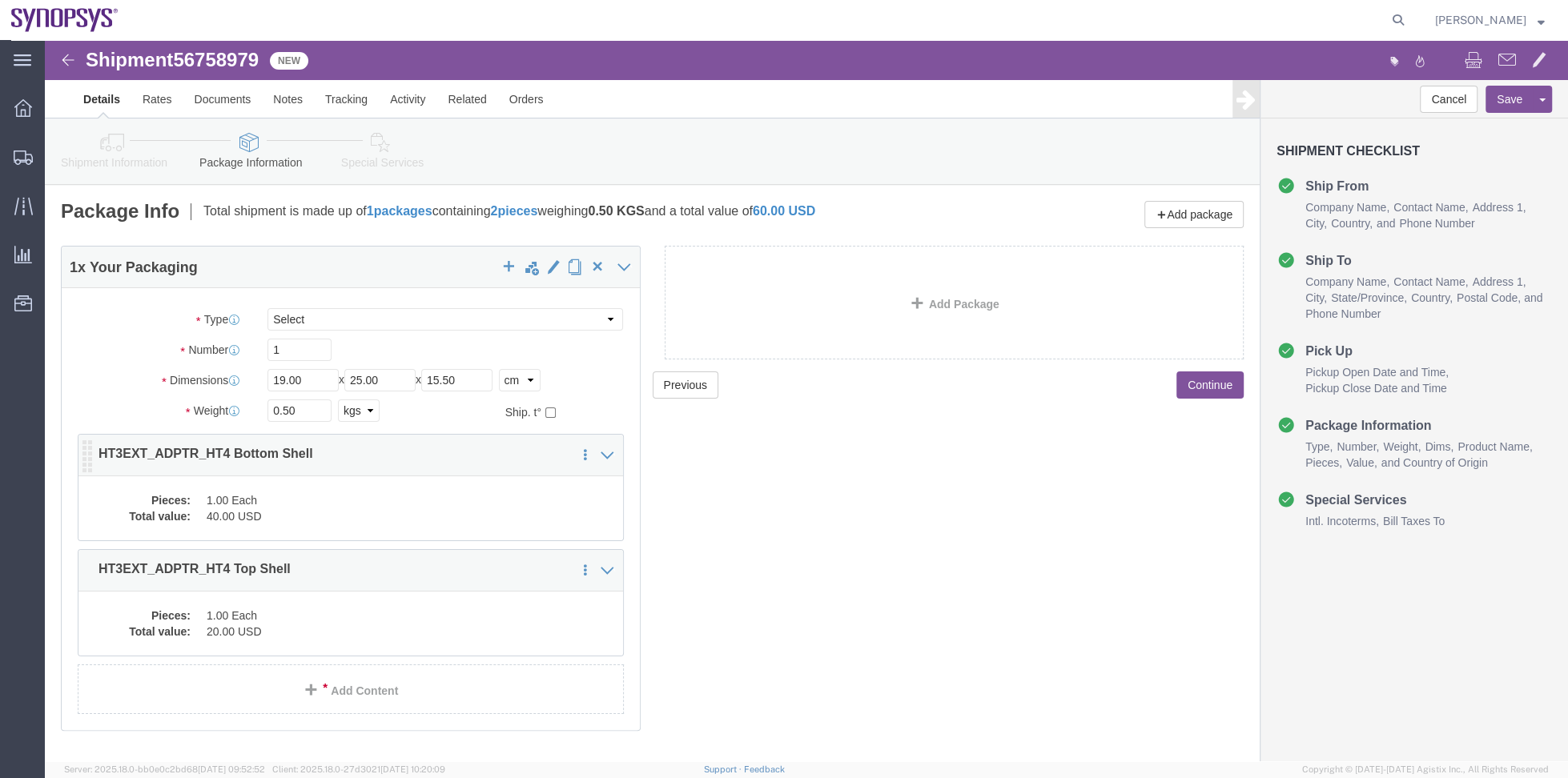
click dd "40.00 USD"
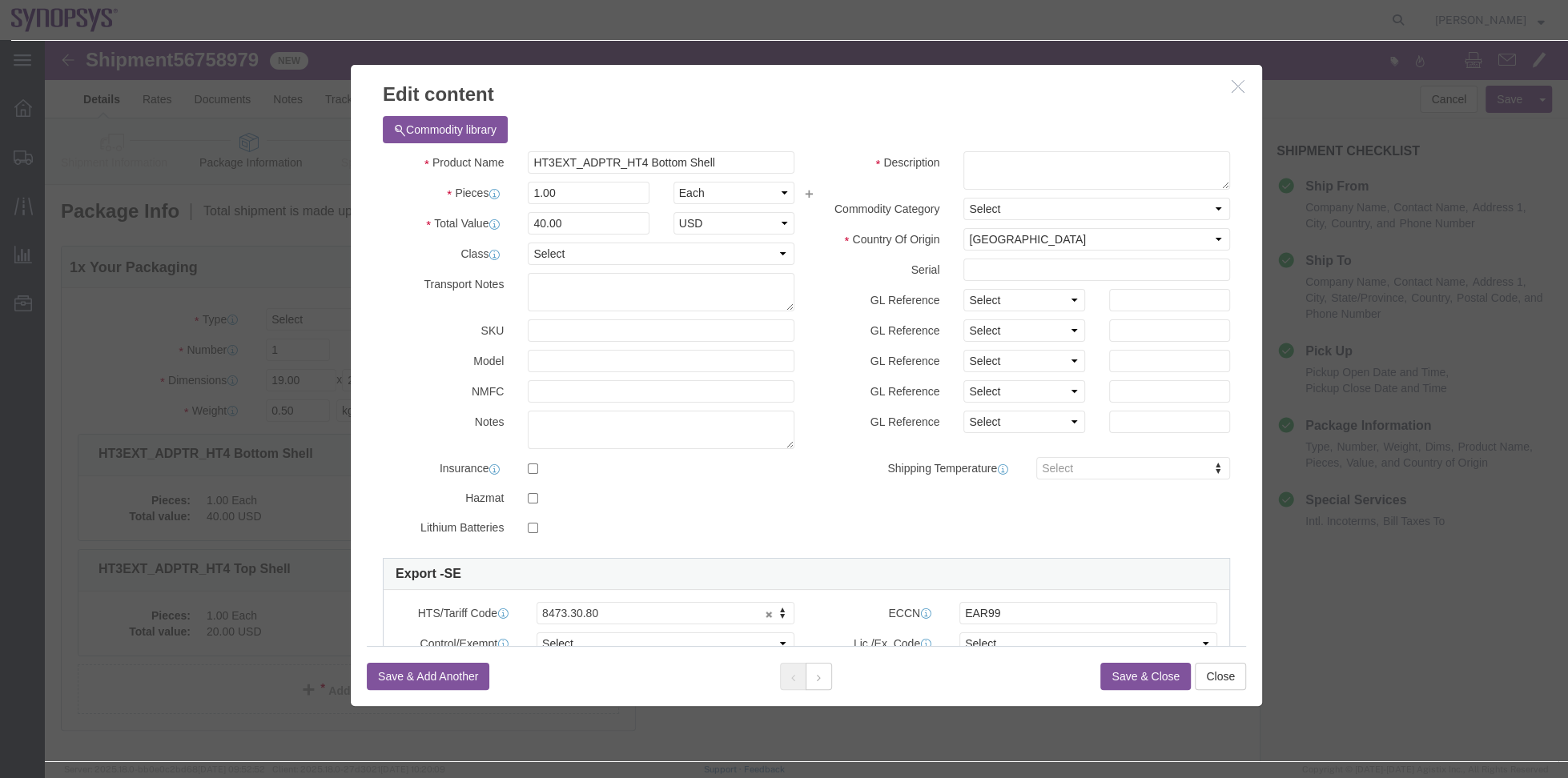
click button "button"
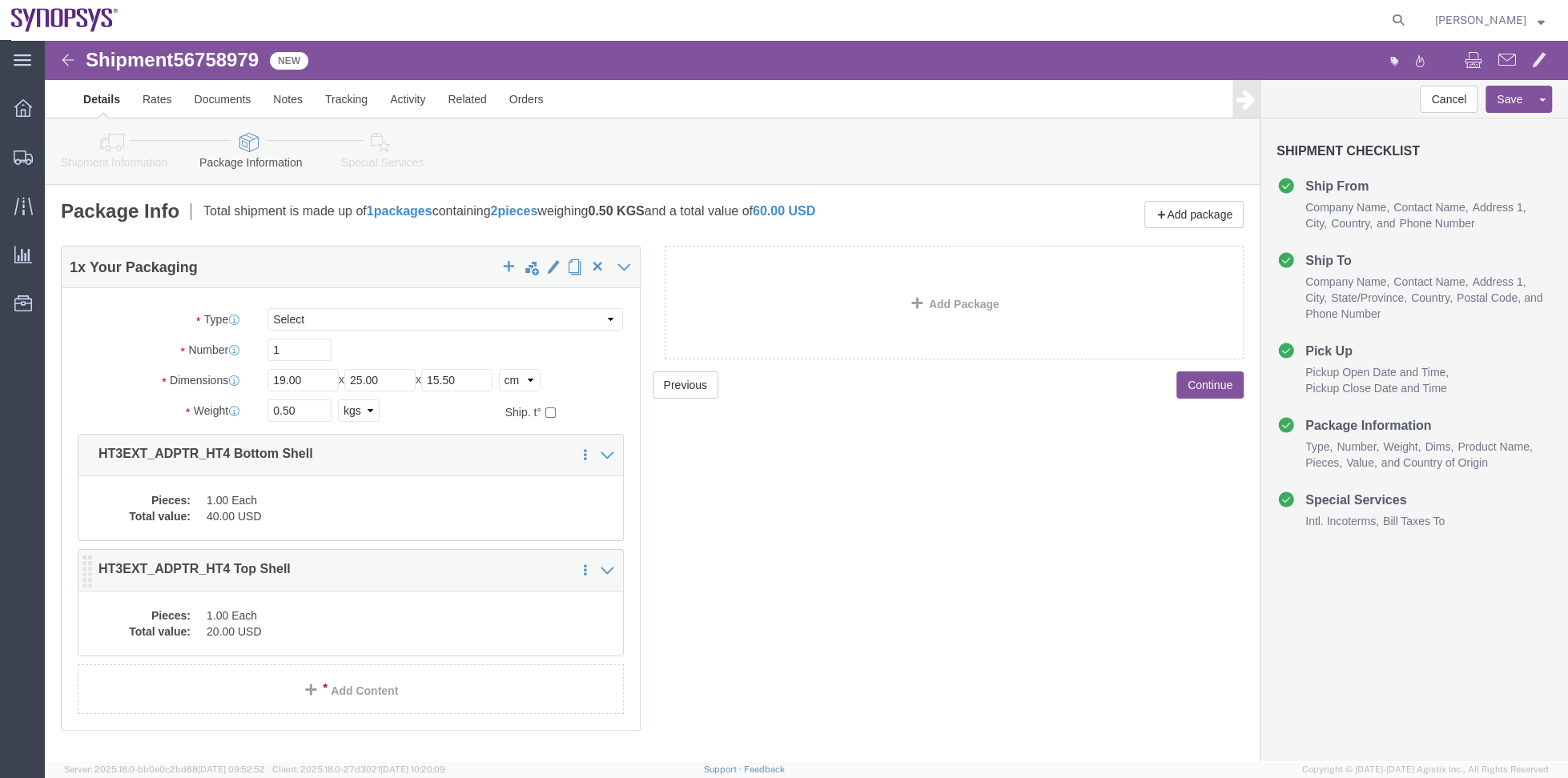
click dd "1.00 Each"
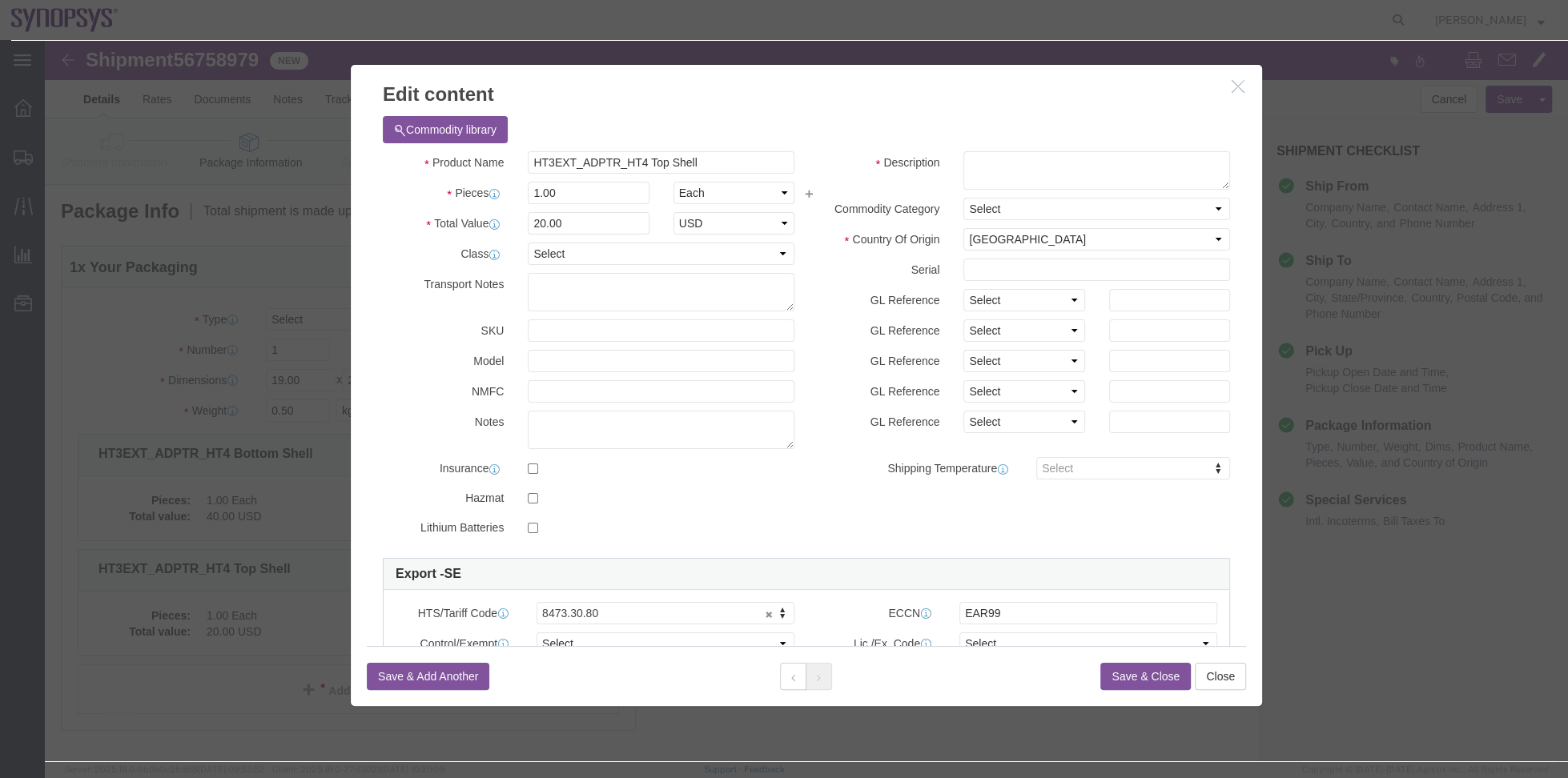
click button "button"
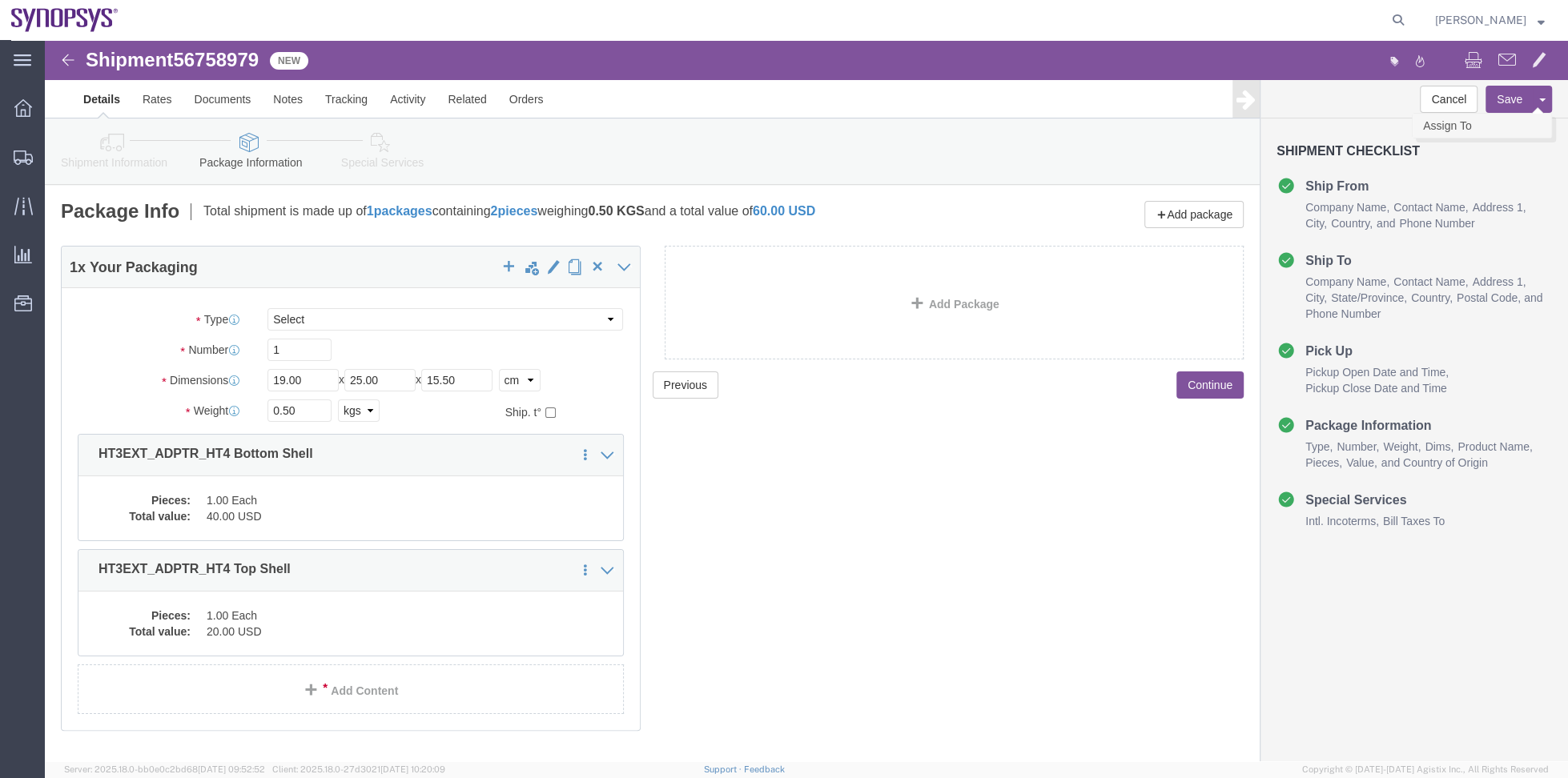
click link "Assign To"
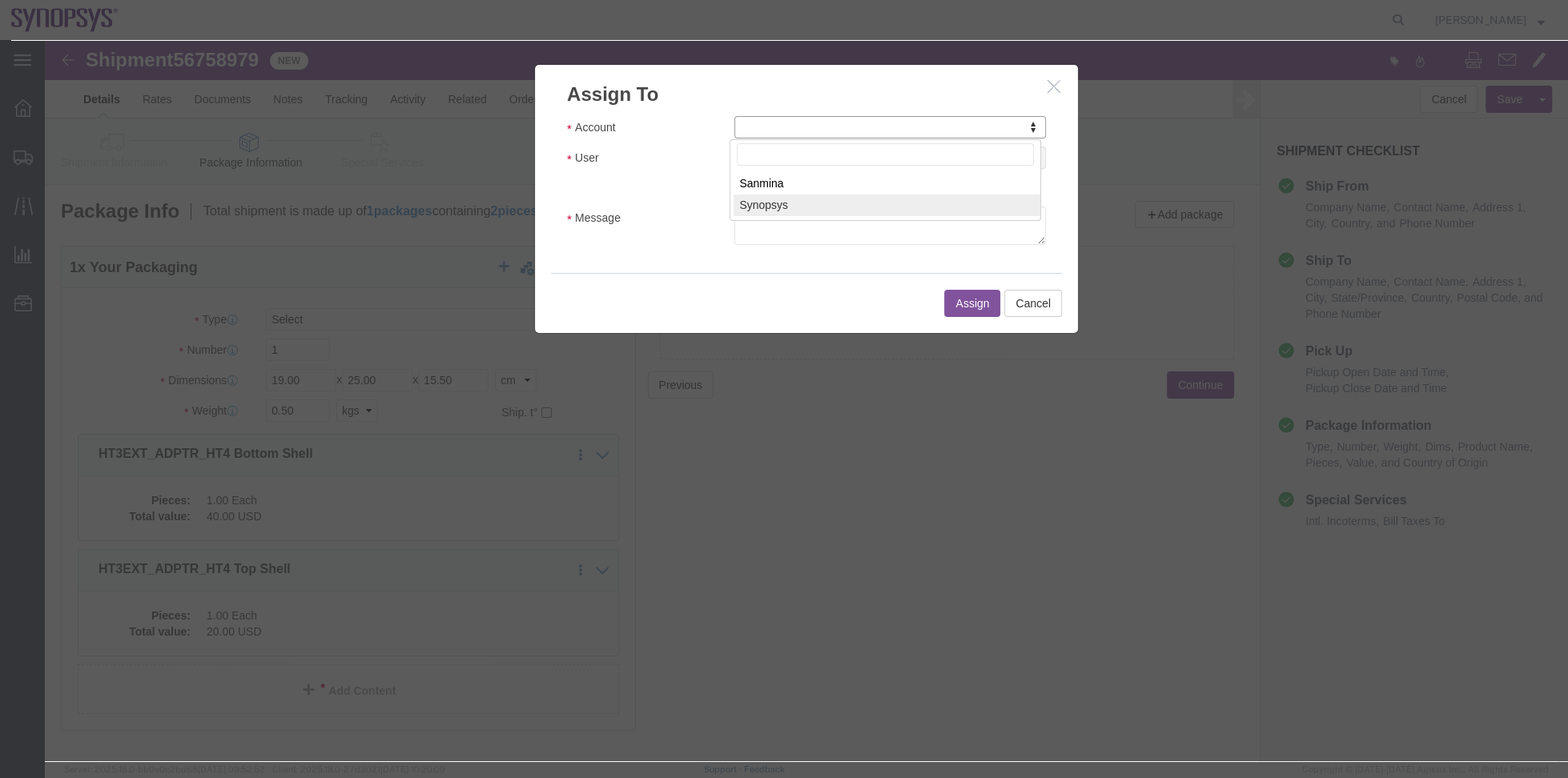
select select "117156"
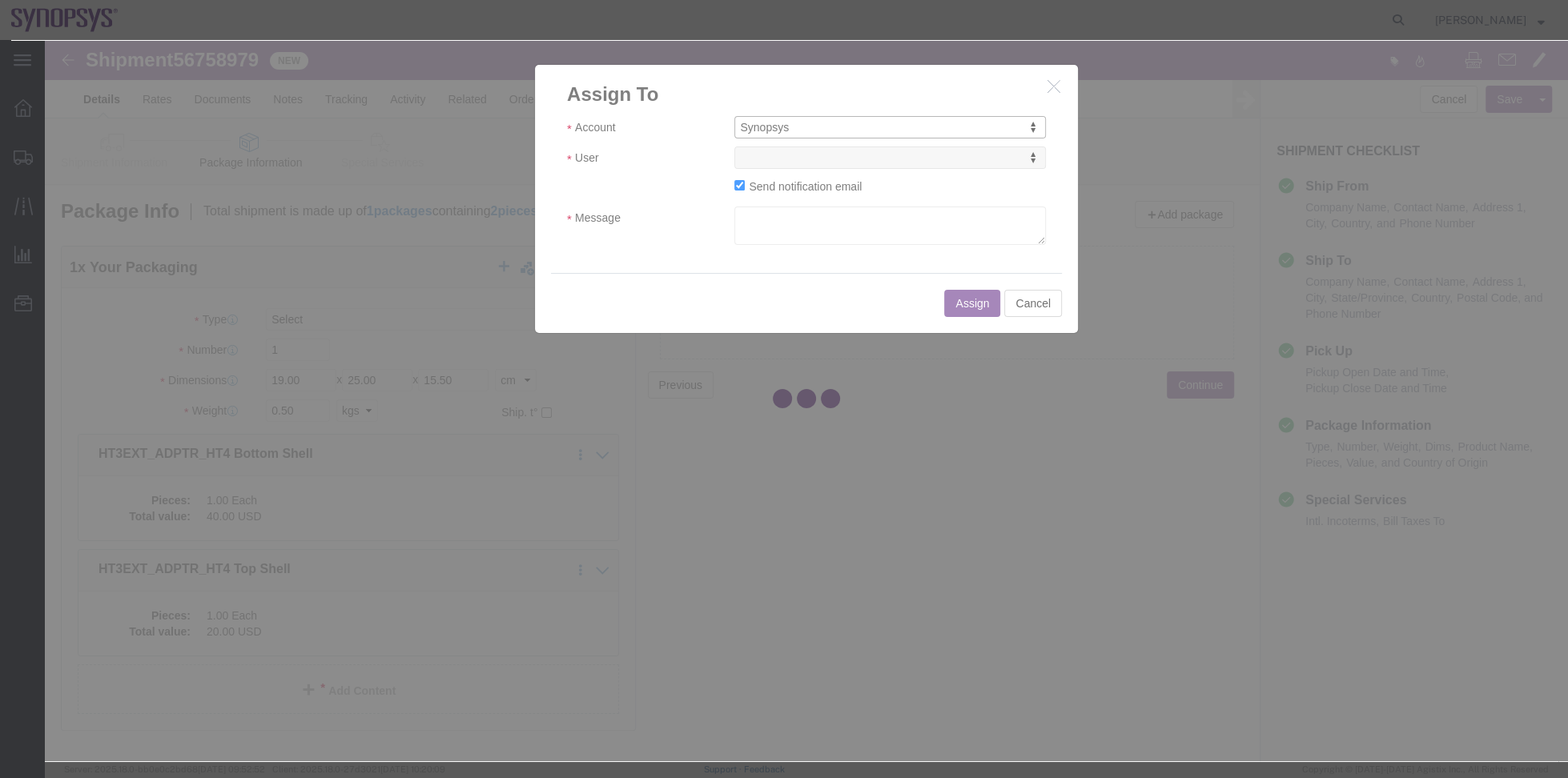
select select
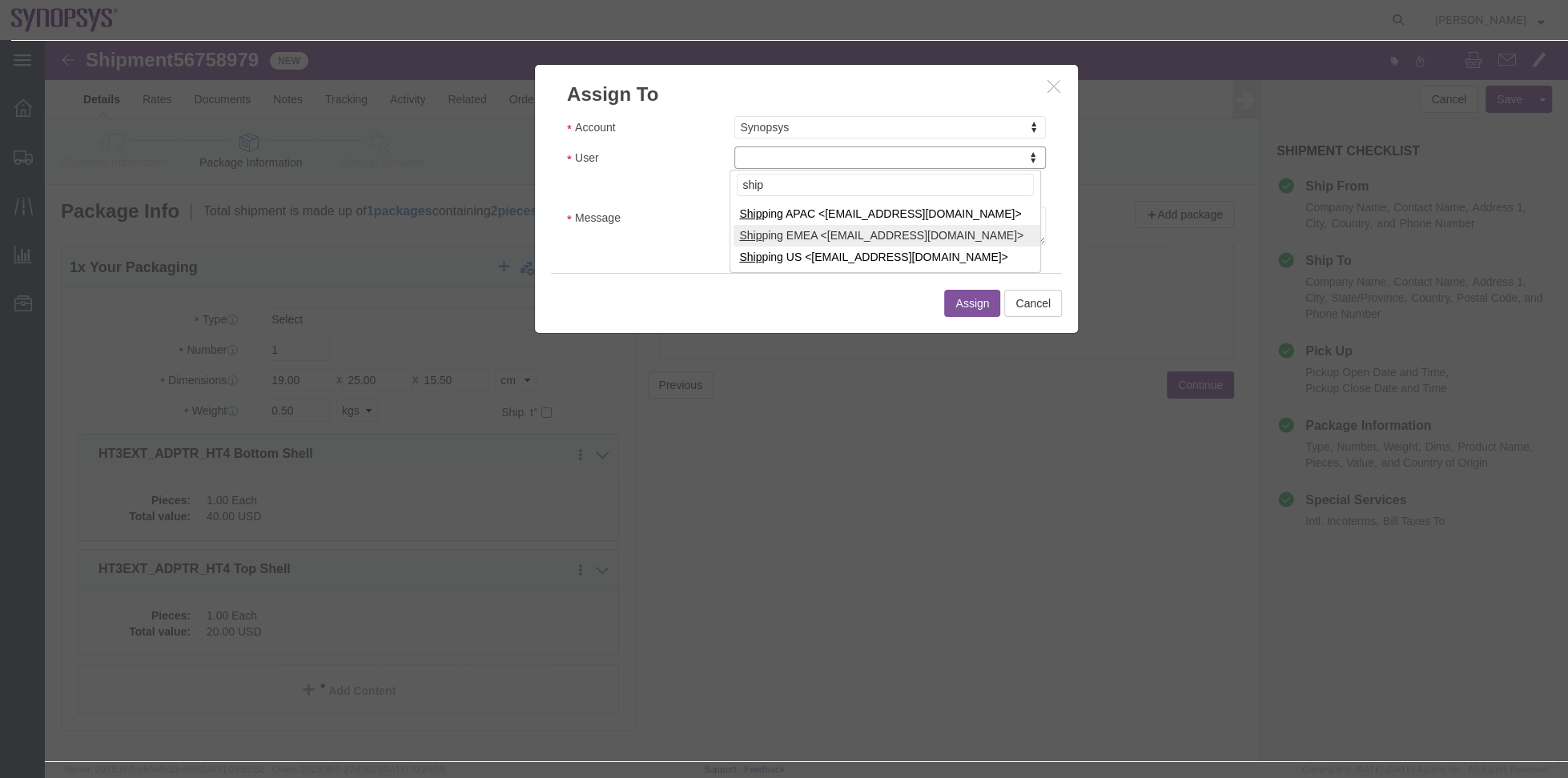
type input "ship"
select select "100123"
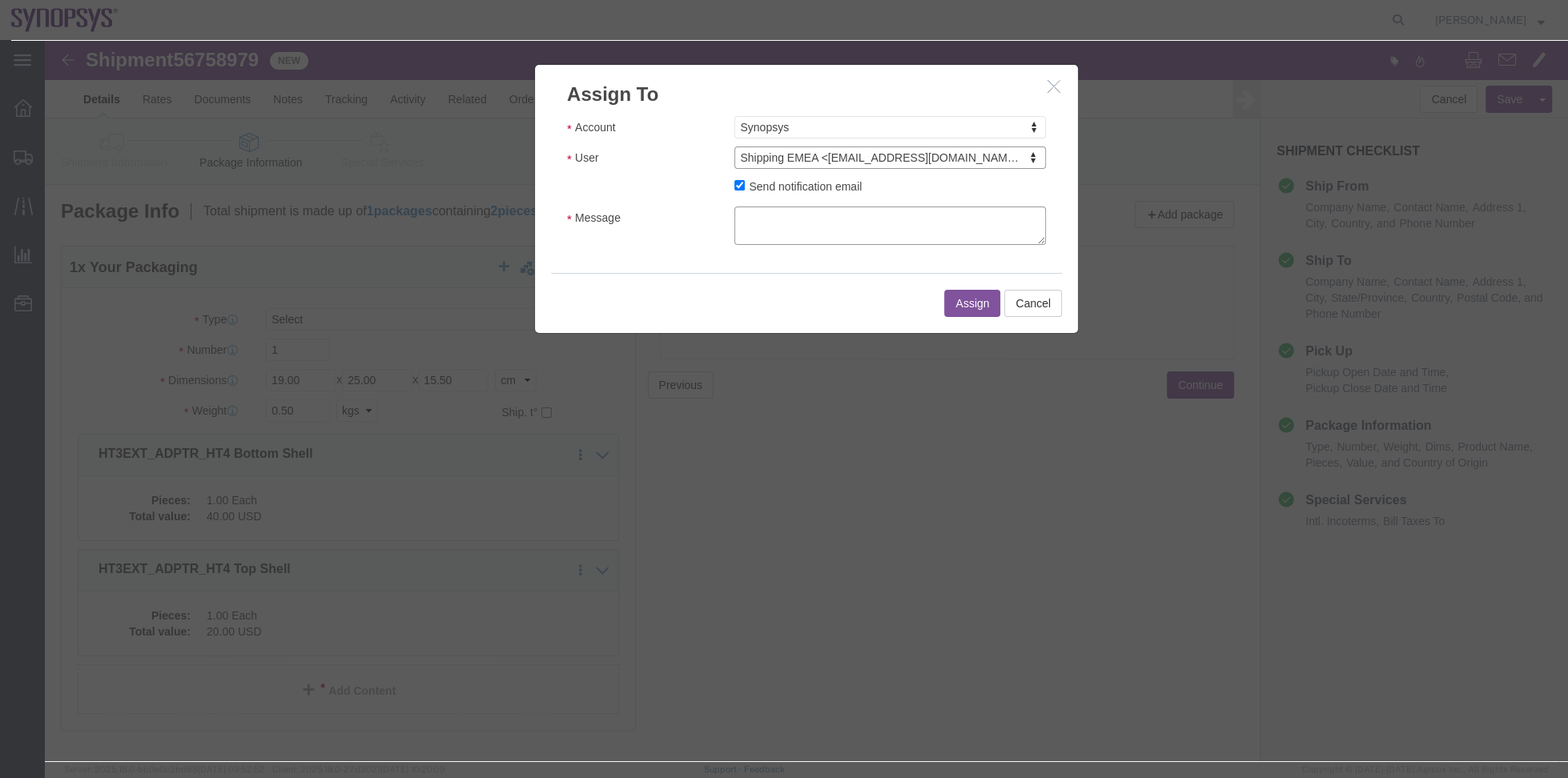
click textarea "Message"
type textarea "a"
click button "Assign"
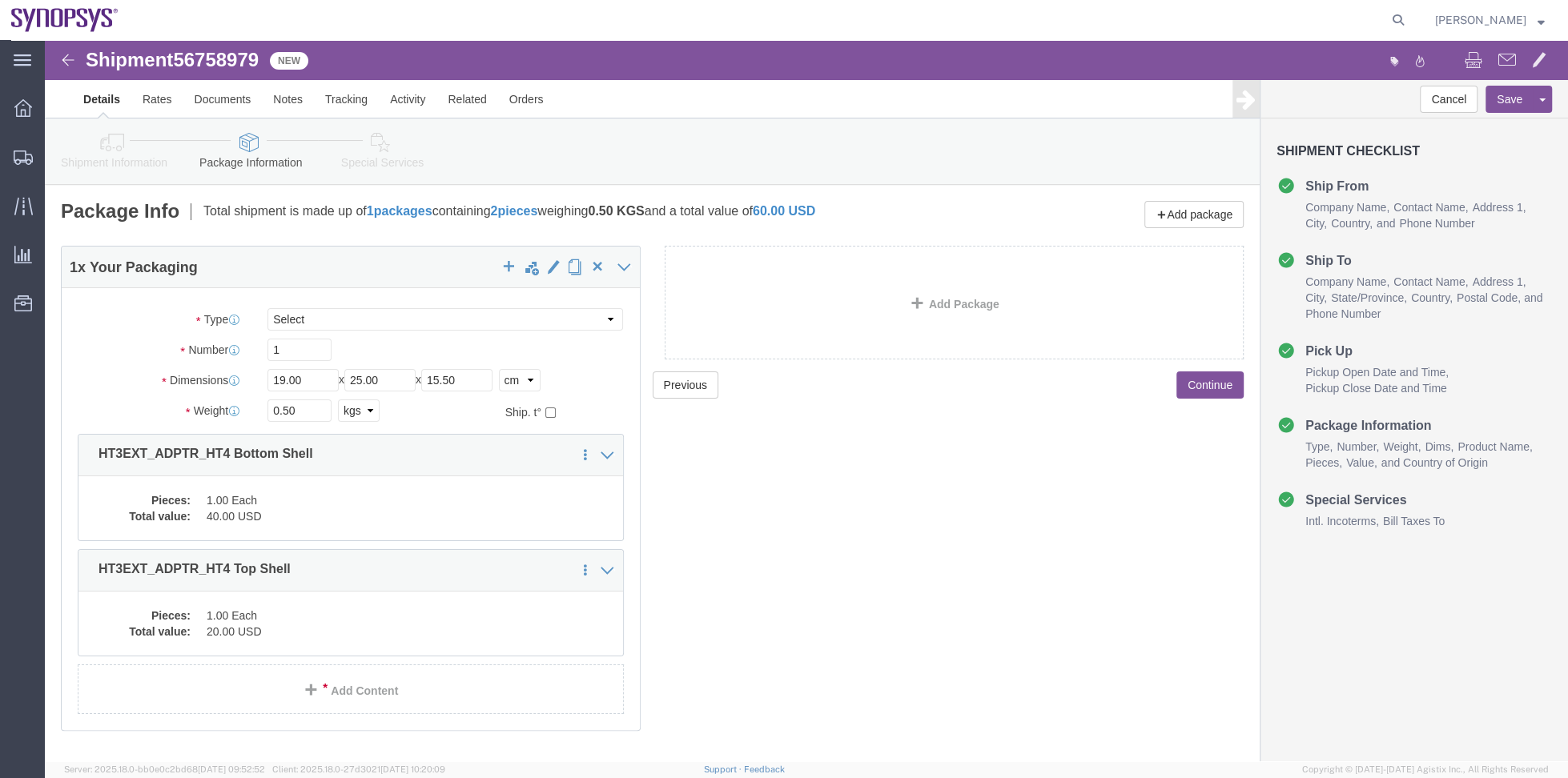
click div "Previous Continue"
